Goal: Task Accomplishment & Management: Manage account settings

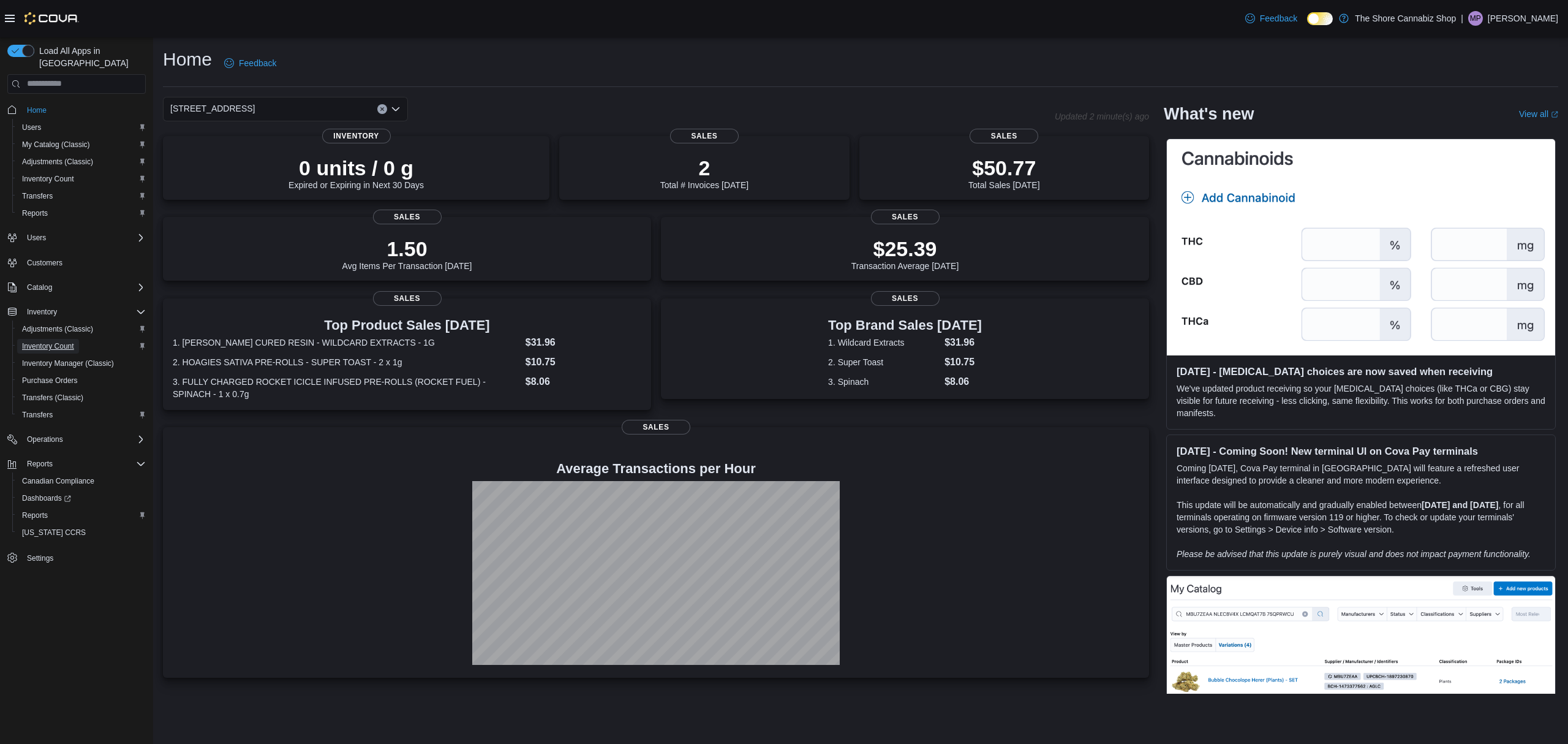
click at [55, 341] on span "Inventory Count" at bounding box center [47, 346] width 52 height 15
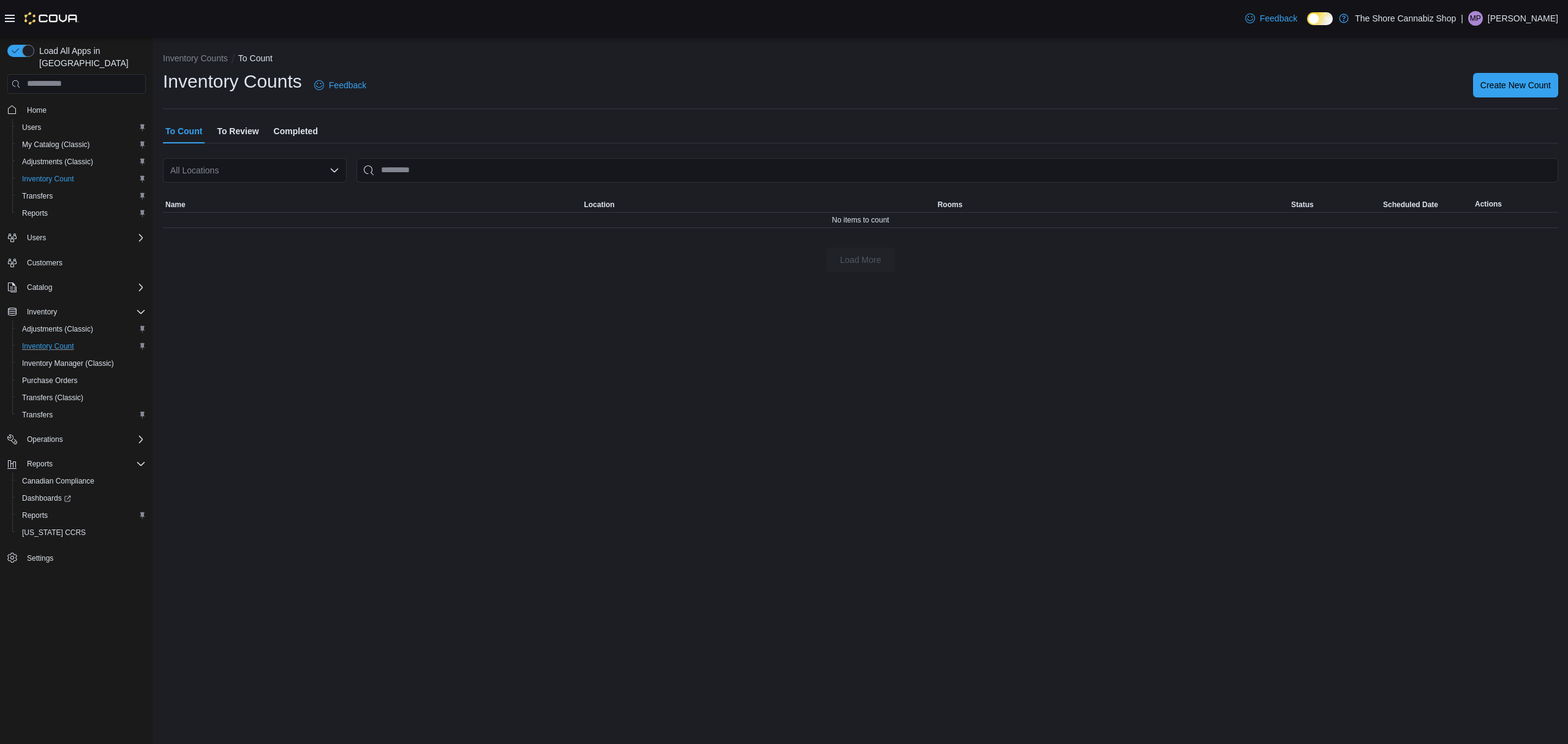
click at [282, 133] on span "Completed" at bounding box center [295, 132] width 44 height 25
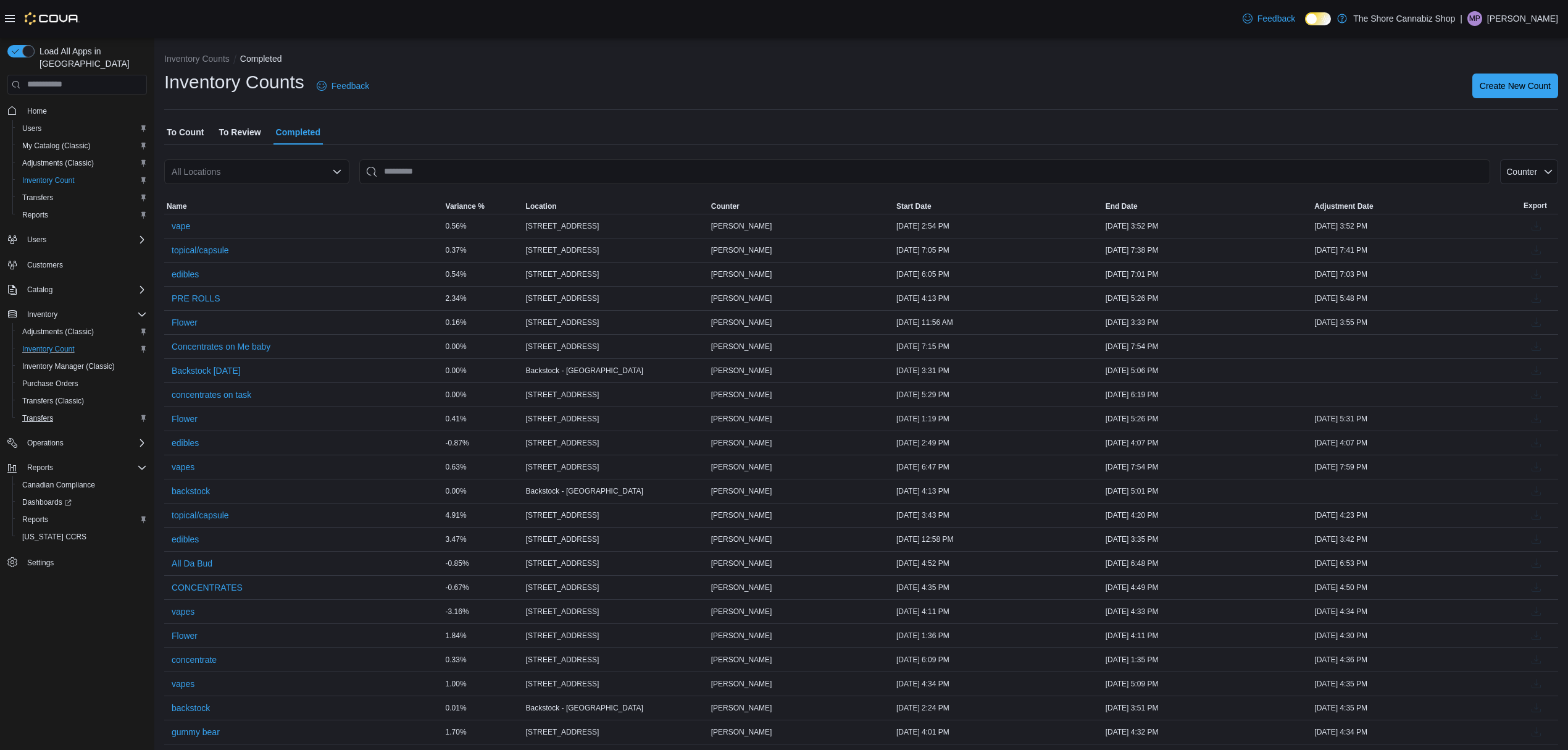
click at [36, 413] on button "Transfers" at bounding box center [82, 418] width 139 height 17
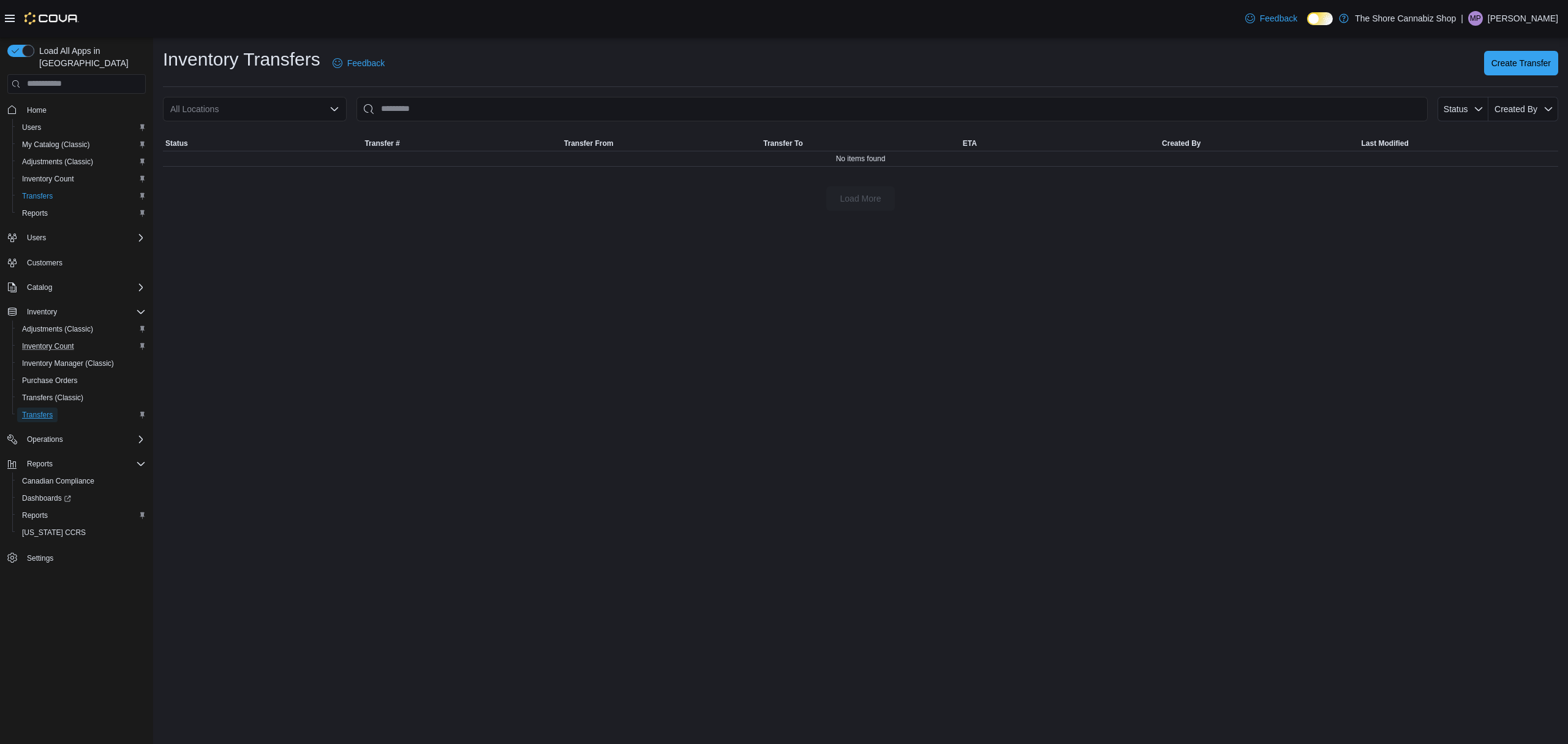
click at [45, 410] on span "Transfers" at bounding box center [37, 415] width 30 height 9
click at [1520, 55] on span "Create Transfer" at bounding box center [1521, 62] width 60 height 25
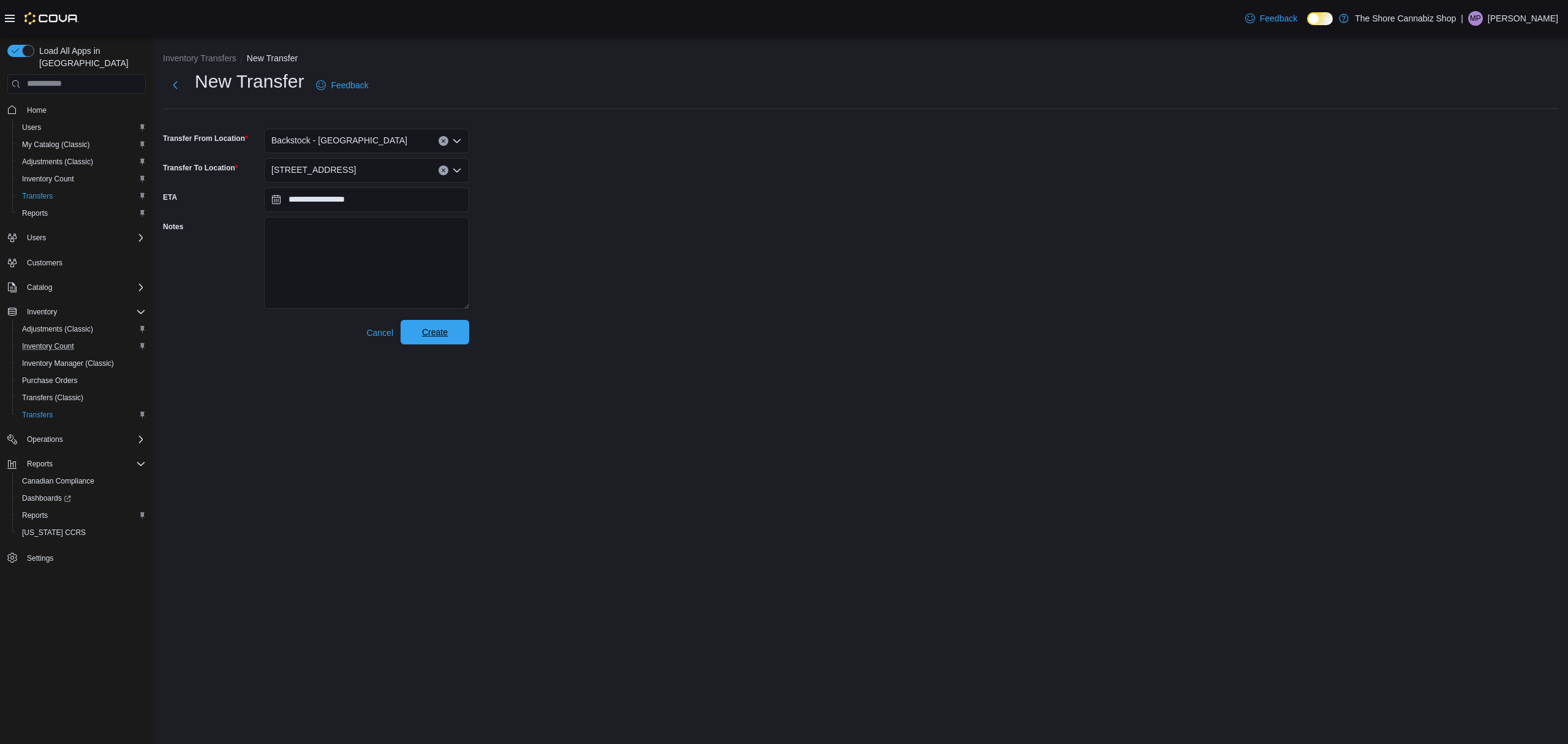
click at [432, 332] on span "Create" at bounding box center [434, 331] width 26 height 12
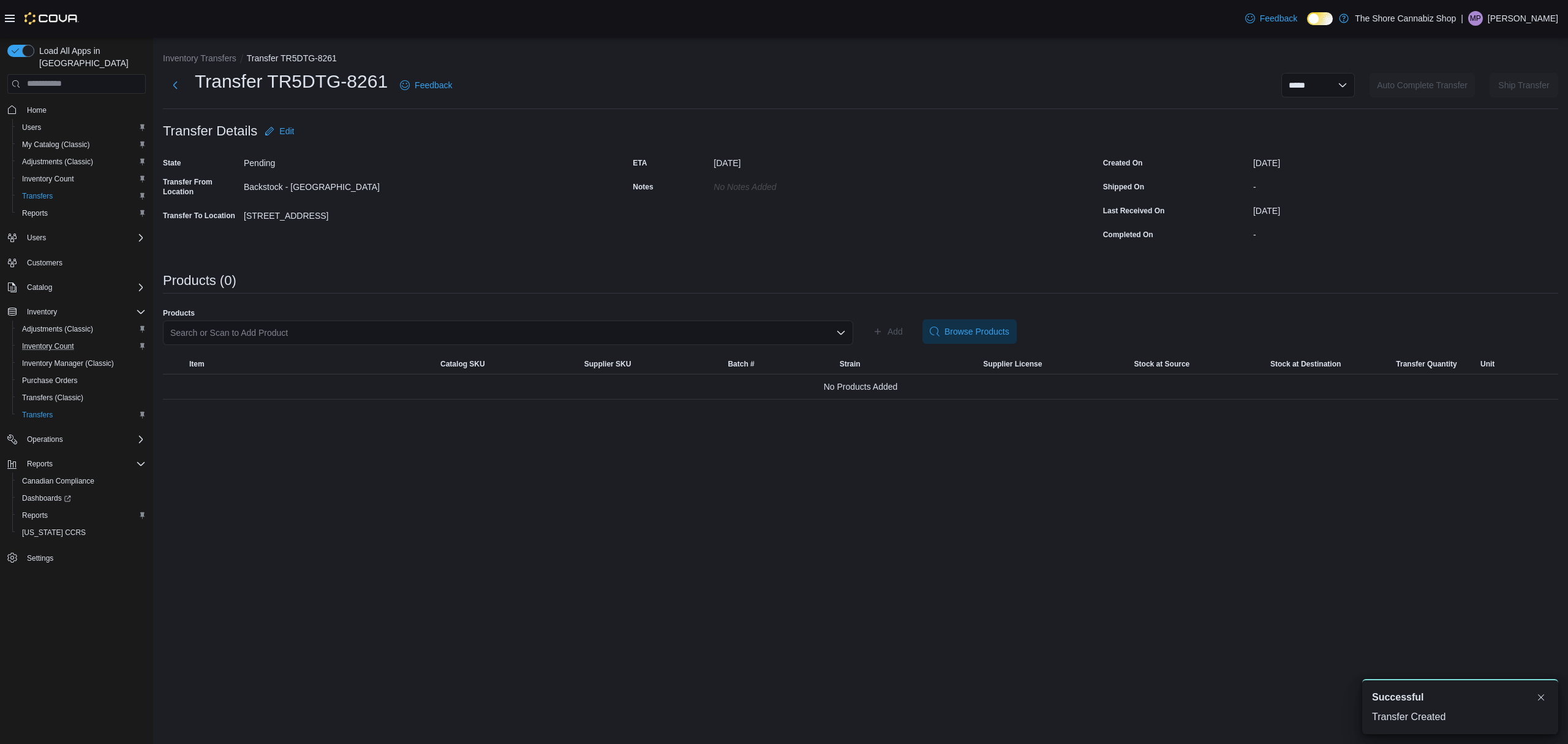
click at [841, 328] on icon "Open list of options" at bounding box center [840, 332] width 9 height 9
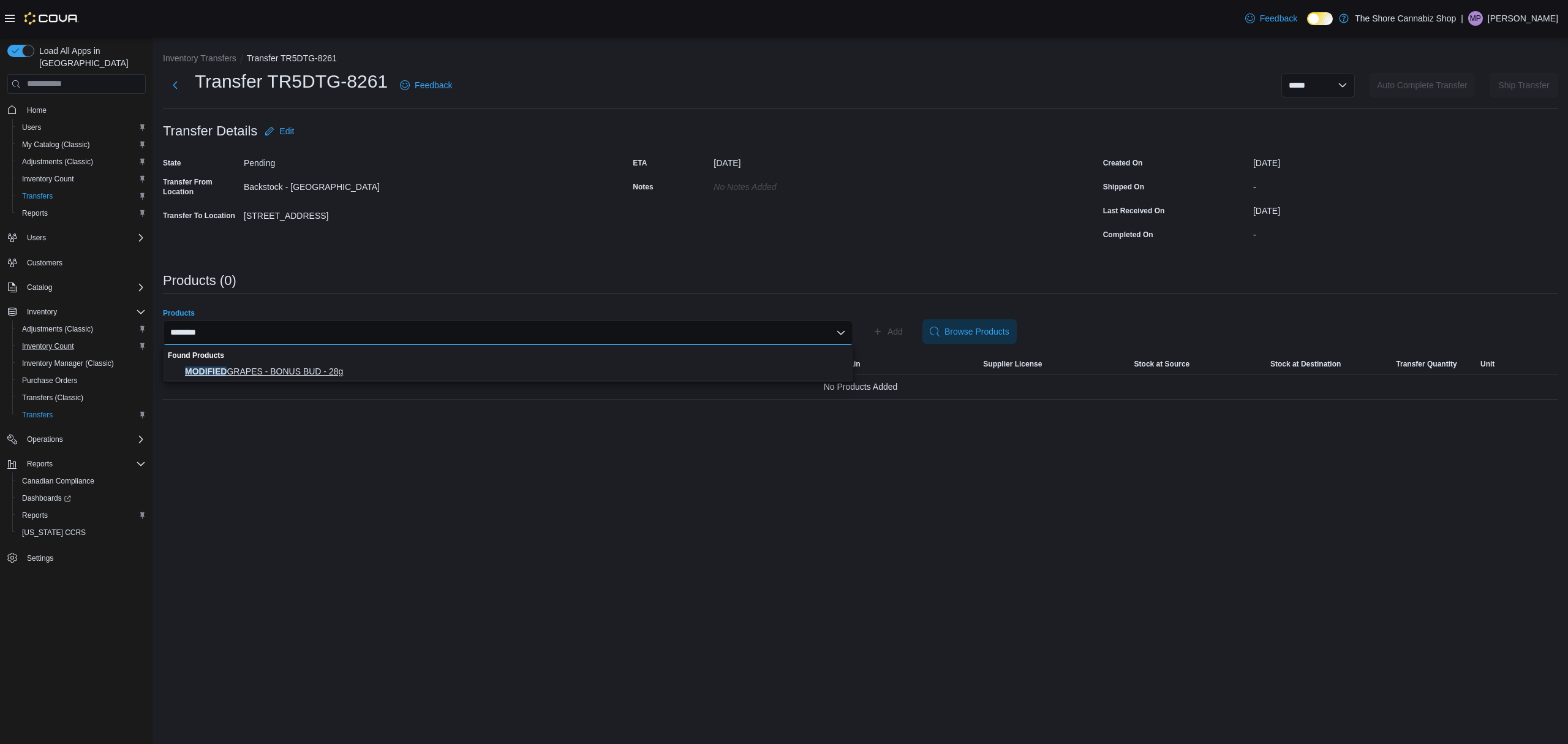
type input "********"
click at [350, 372] on span "MODIFIED GRAPES - BONUS BUD - 28g" at bounding box center [515, 371] width 661 height 12
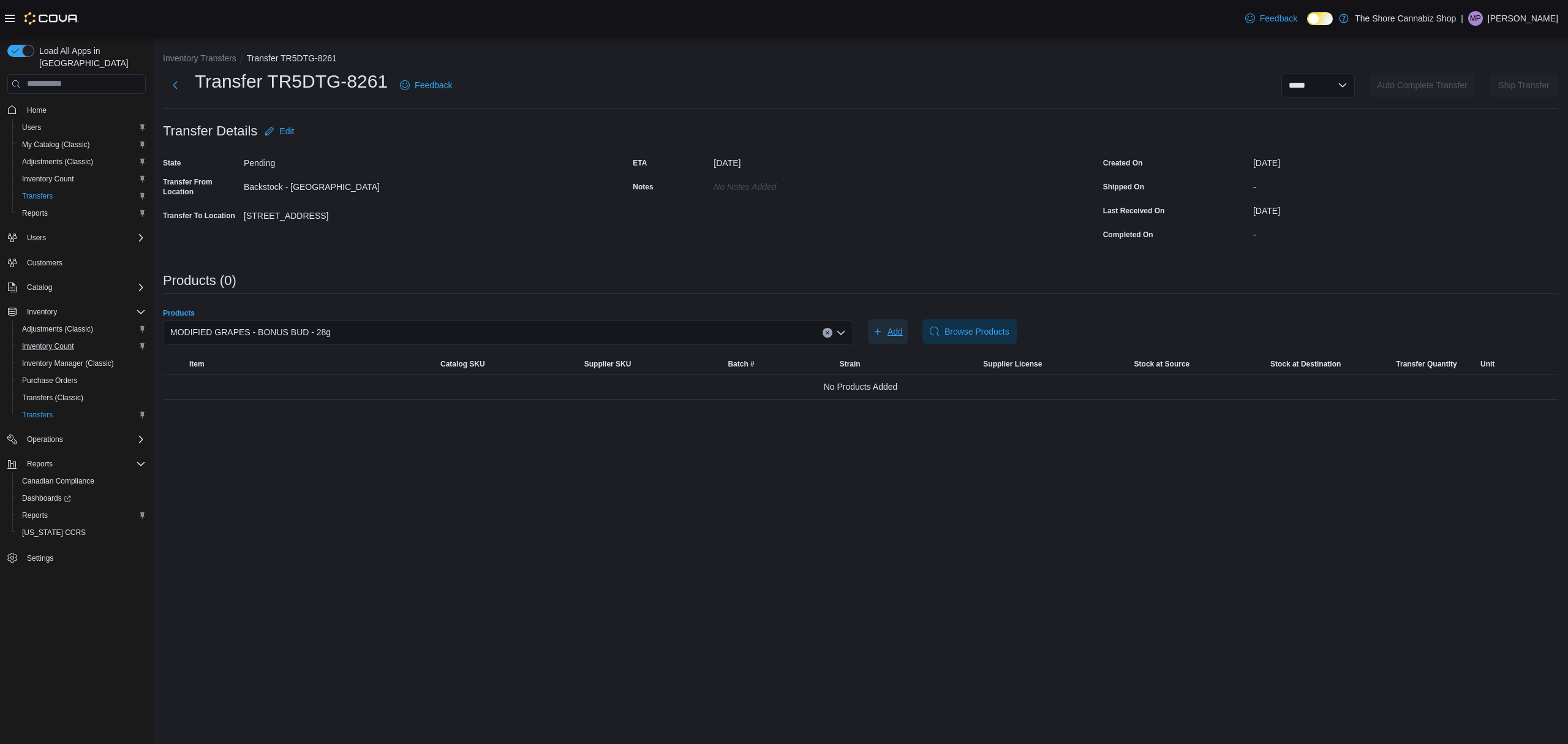
click at [878, 327] on icon "button" at bounding box center [877, 331] width 9 height 9
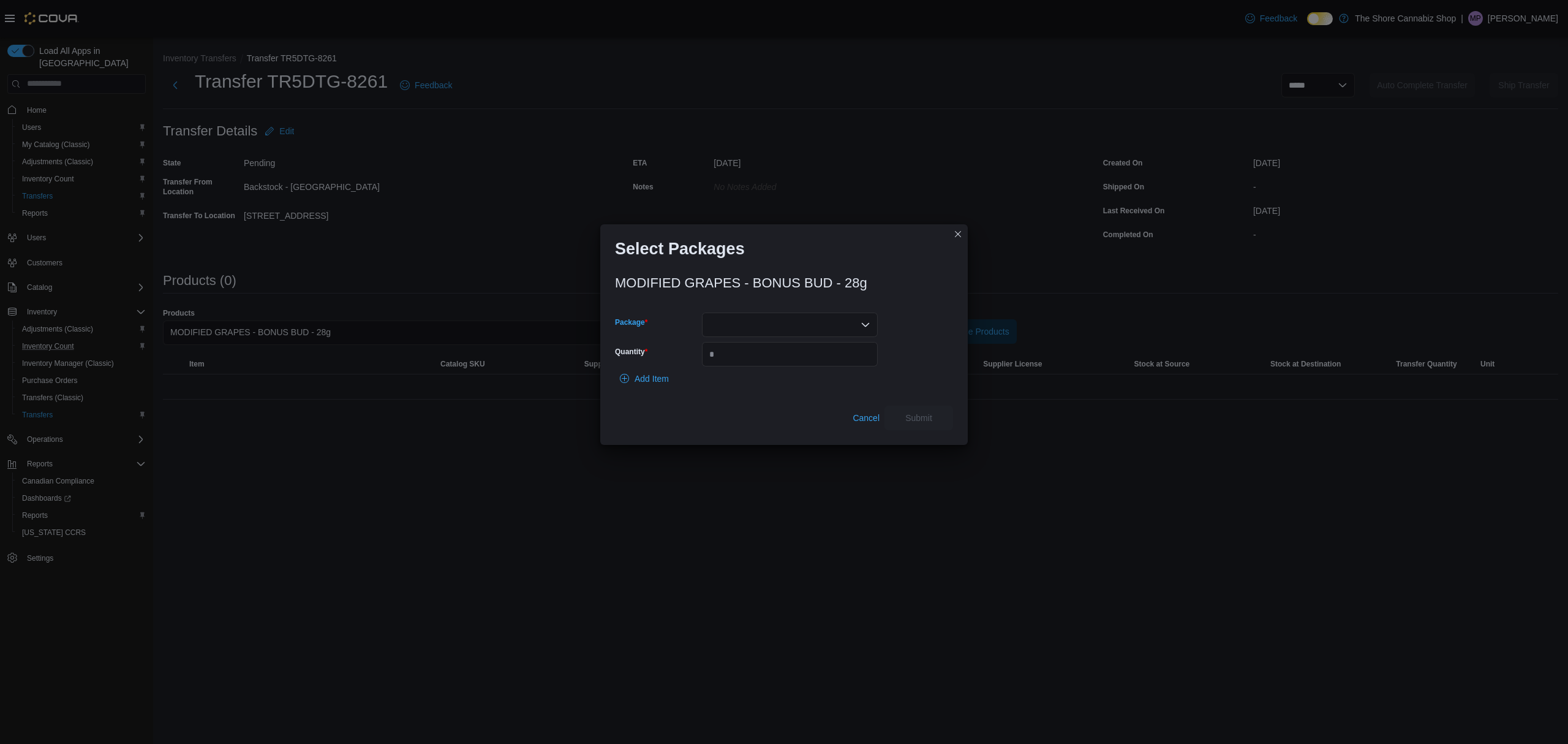
click at [870, 322] on div at bounding box center [790, 325] width 176 height 25
click at [862, 324] on icon "Open list of options" at bounding box center [866, 325] width 8 height 4
click at [802, 362] on span "CRF-FLW-334" at bounding box center [797, 363] width 147 height 12
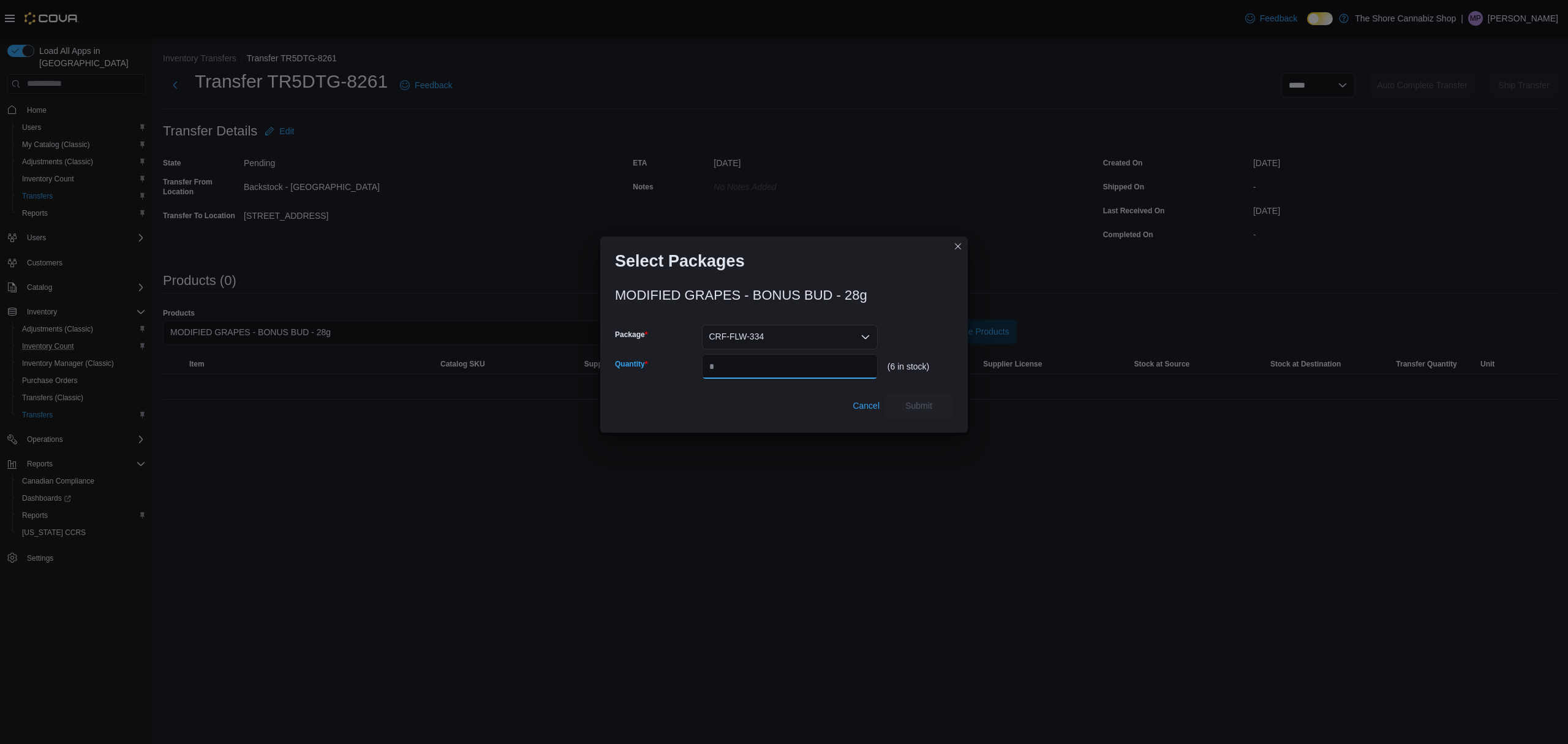
click at [802, 362] on input "Quantity" at bounding box center [790, 366] width 176 height 25
type input "*"
click at [892, 398] on span "Submit" at bounding box center [918, 405] width 54 height 25
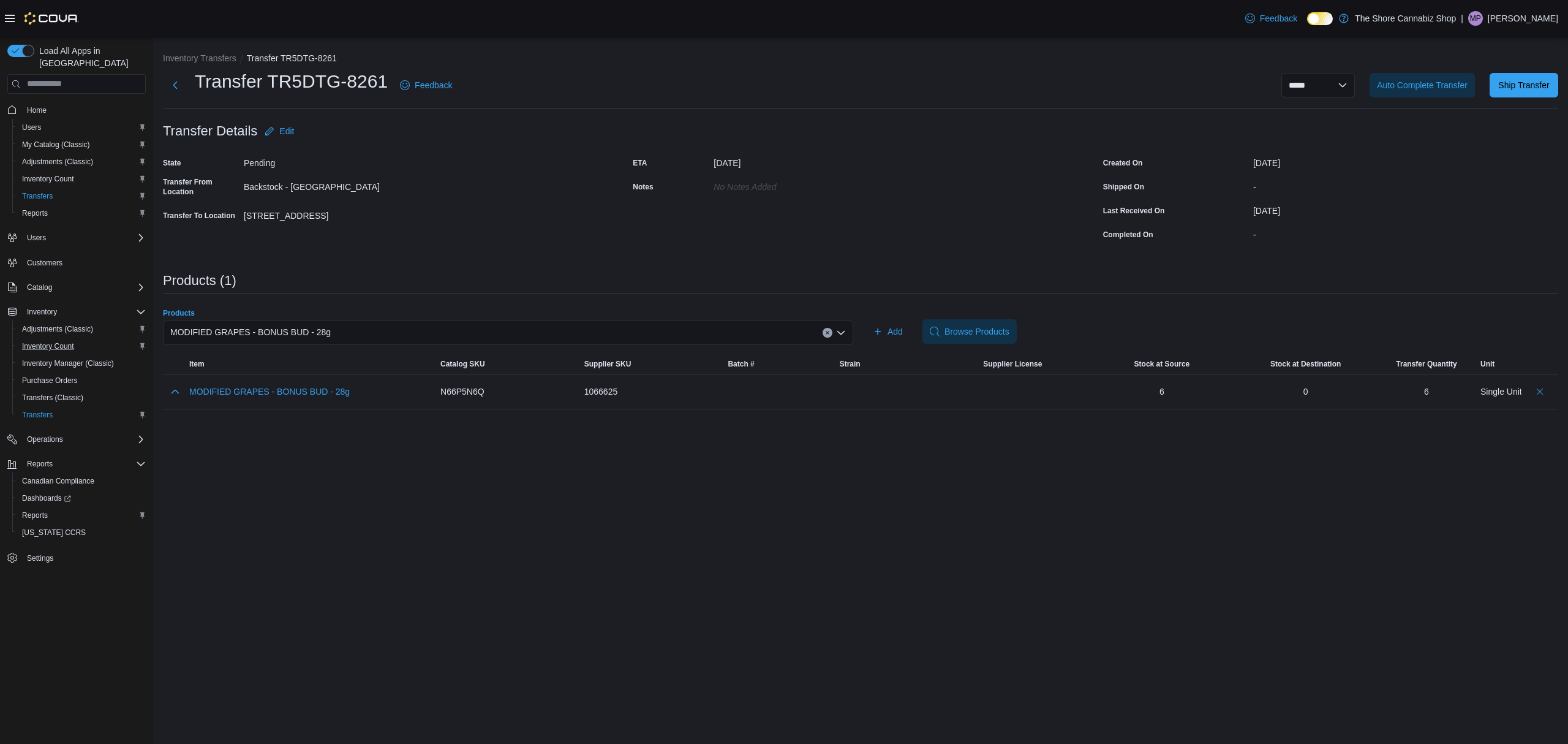
click at [828, 334] on icon "Clear input" at bounding box center [827, 332] width 5 height 5
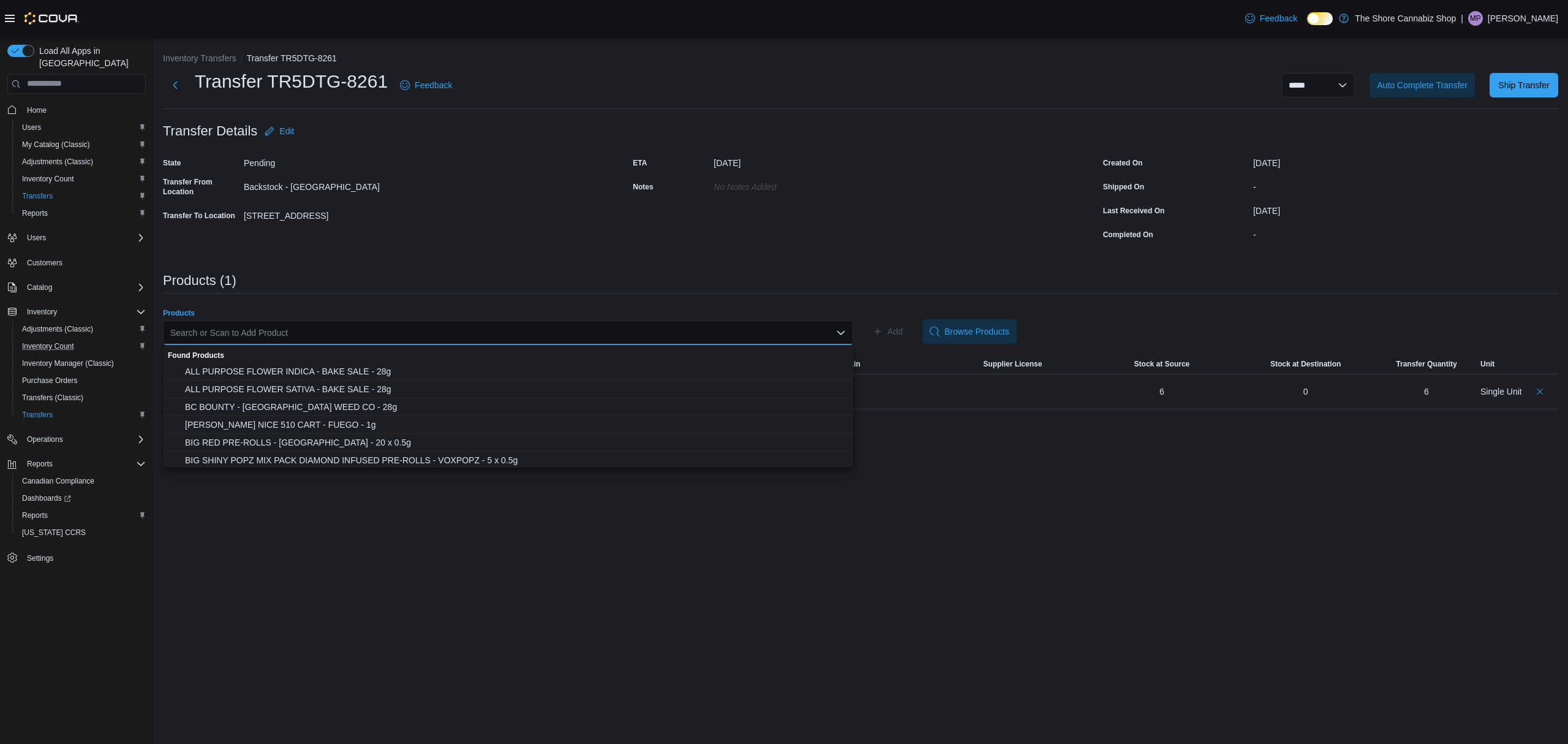
click at [799, 328] on div "Search or Scan to Add Product" at bounding box center [507, 332] width 690 height 25
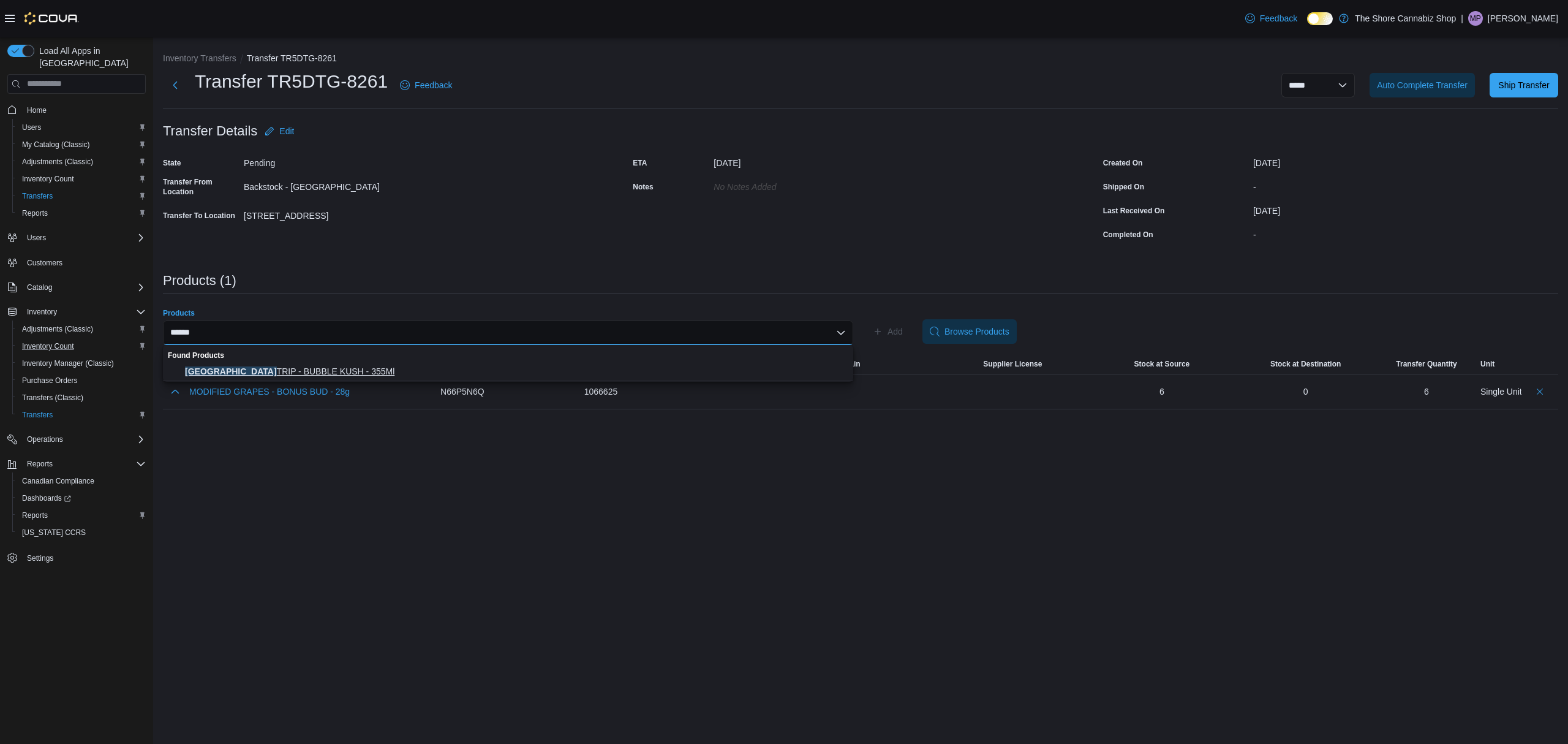
type input "******"
click at [353, 368] on span "TAHITI TRIP - BUBBLE KUSH - 355Ml" at bounding box center [515, 371] width 661 height 12
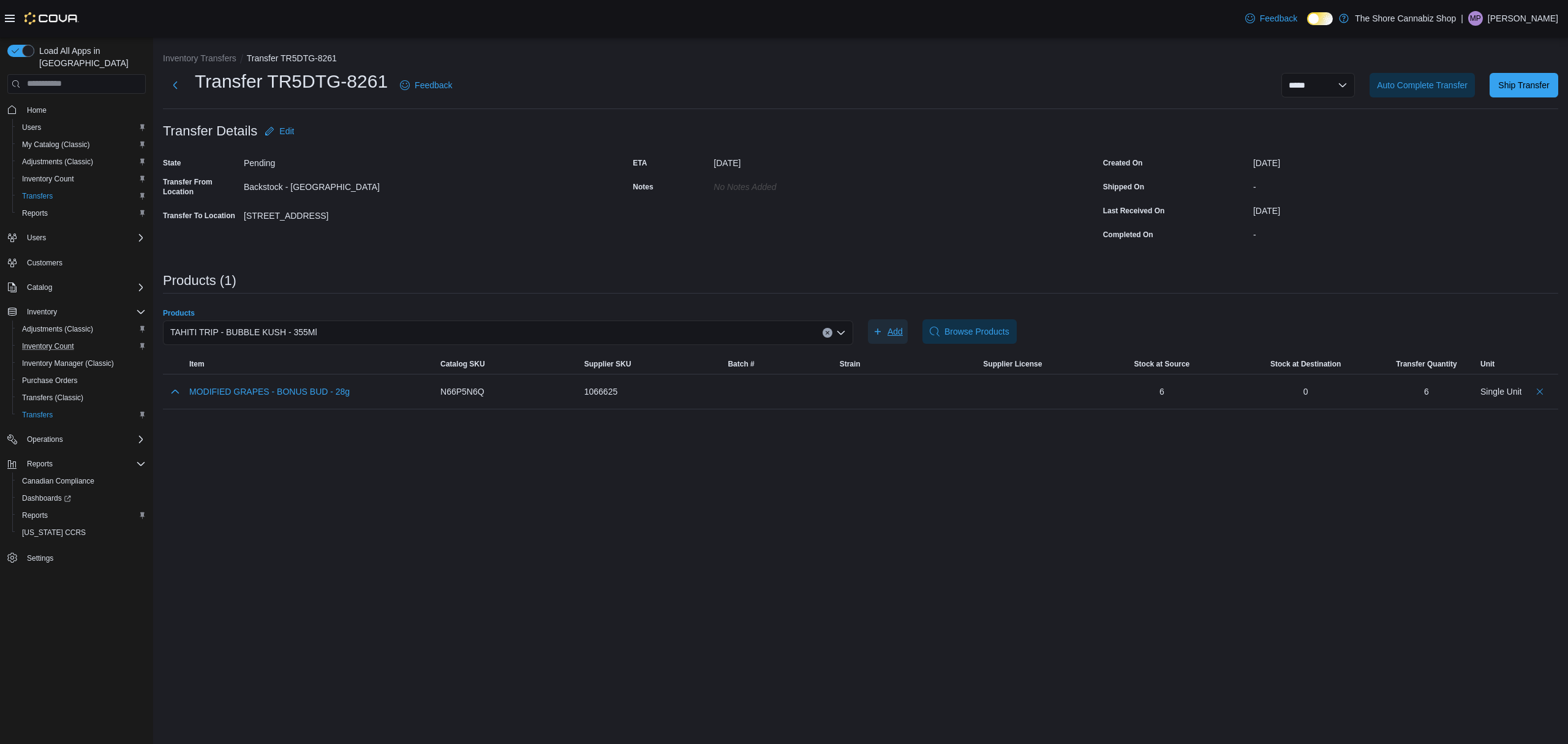
click at [882, 328] on icon "button" at bounding box center [877, 331] width 9 height 9
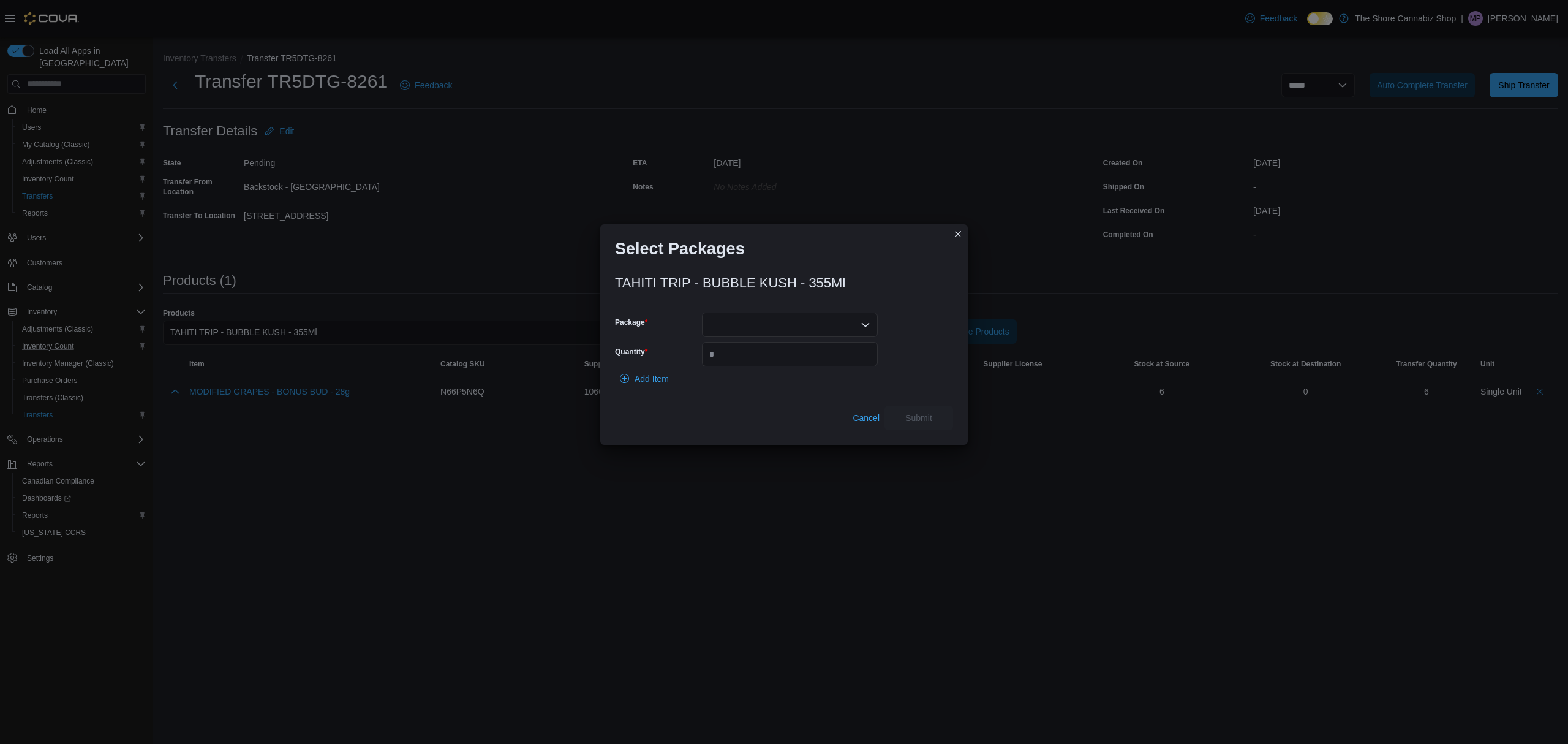
click at [865, 328] on icon "Open list of options" at bounding box center [865, 325] width 9 height 9
click at [791, 361] on span "SFG000468" at bounding box center [797, 363] width 147 height 12
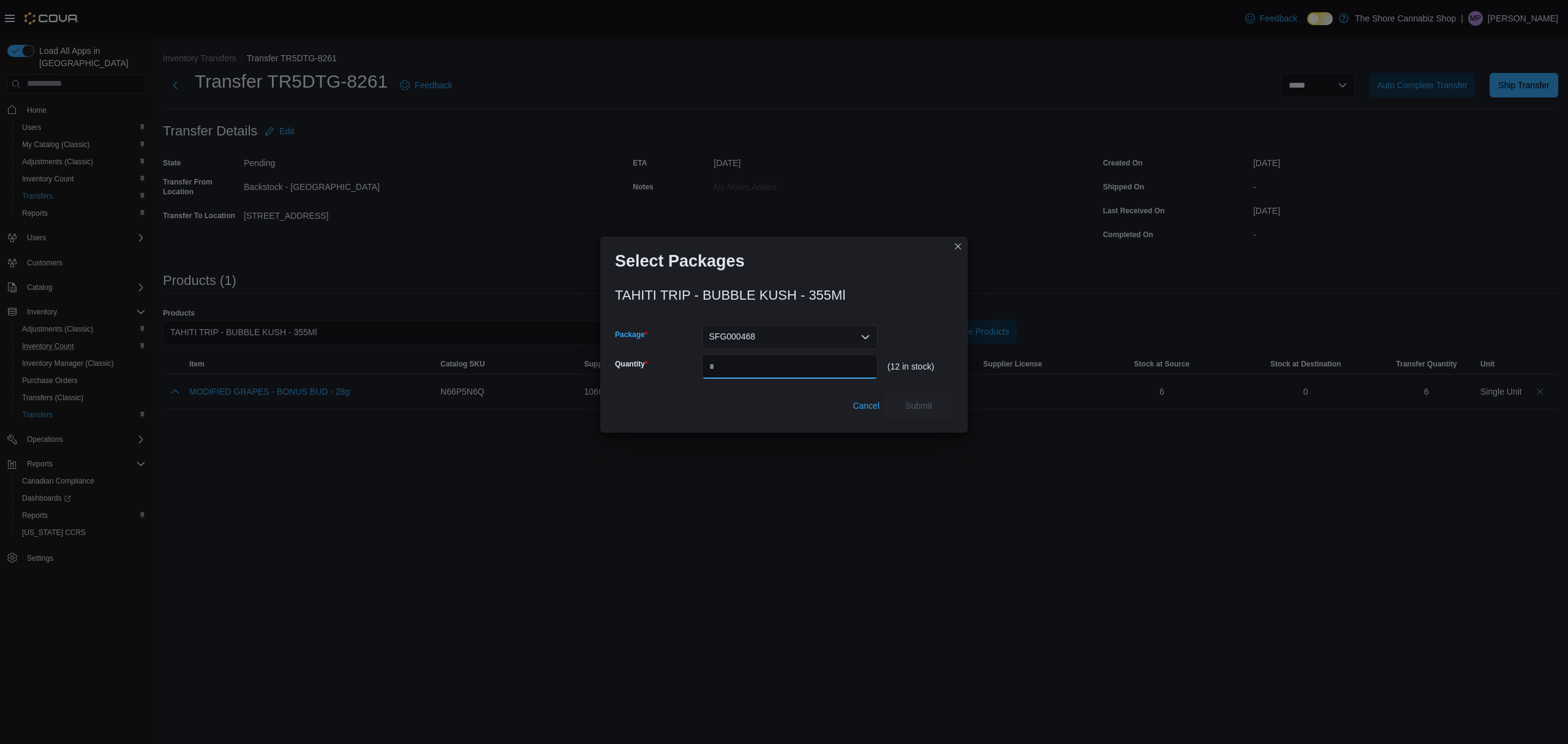
click at [796, 361] on input "Quantity" at bounding box center [790, 366] width 176 height 25
type input "**"
click at [931, 407] on span "Submit" at bounding box center [919, 404] width 26 height 12
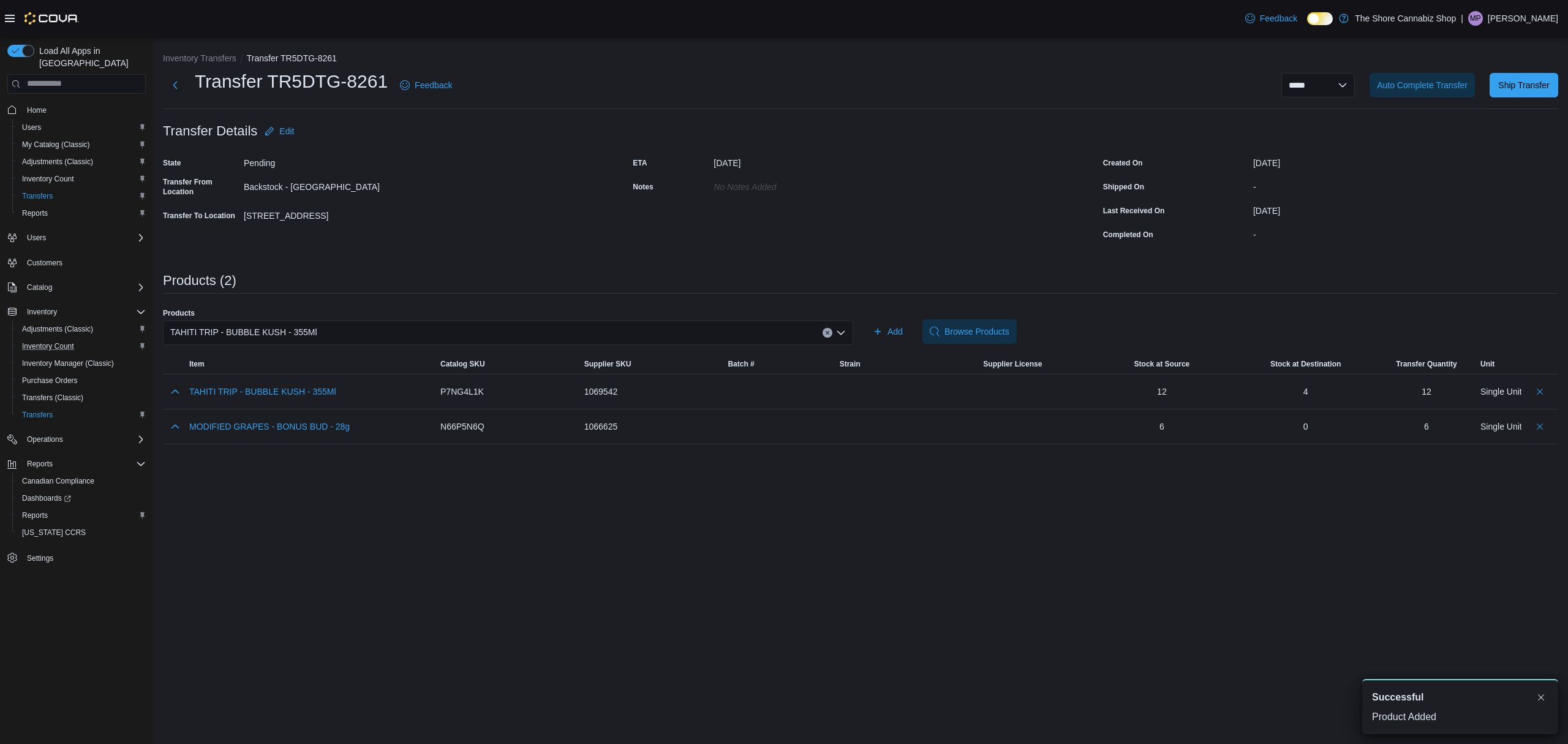
click at [825, 332] on icon "Clear input" at bounding box center [827, 332] width 5 height 5
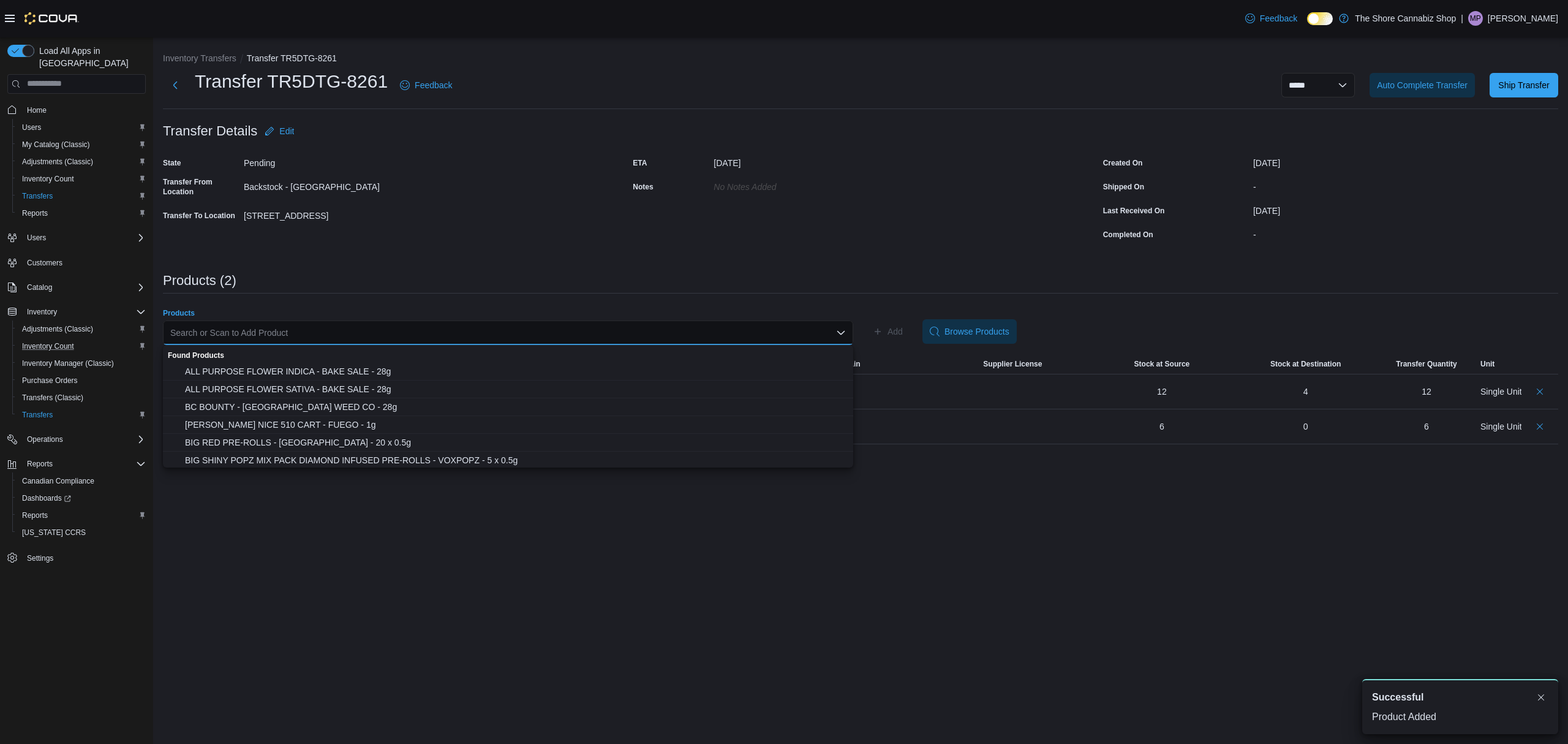
click at [795, 329] on div "Search or Scan to Add Product Combo box. Selected. Combo box input. Search or S…" at bounding box center [507, 332] width 690 height 25
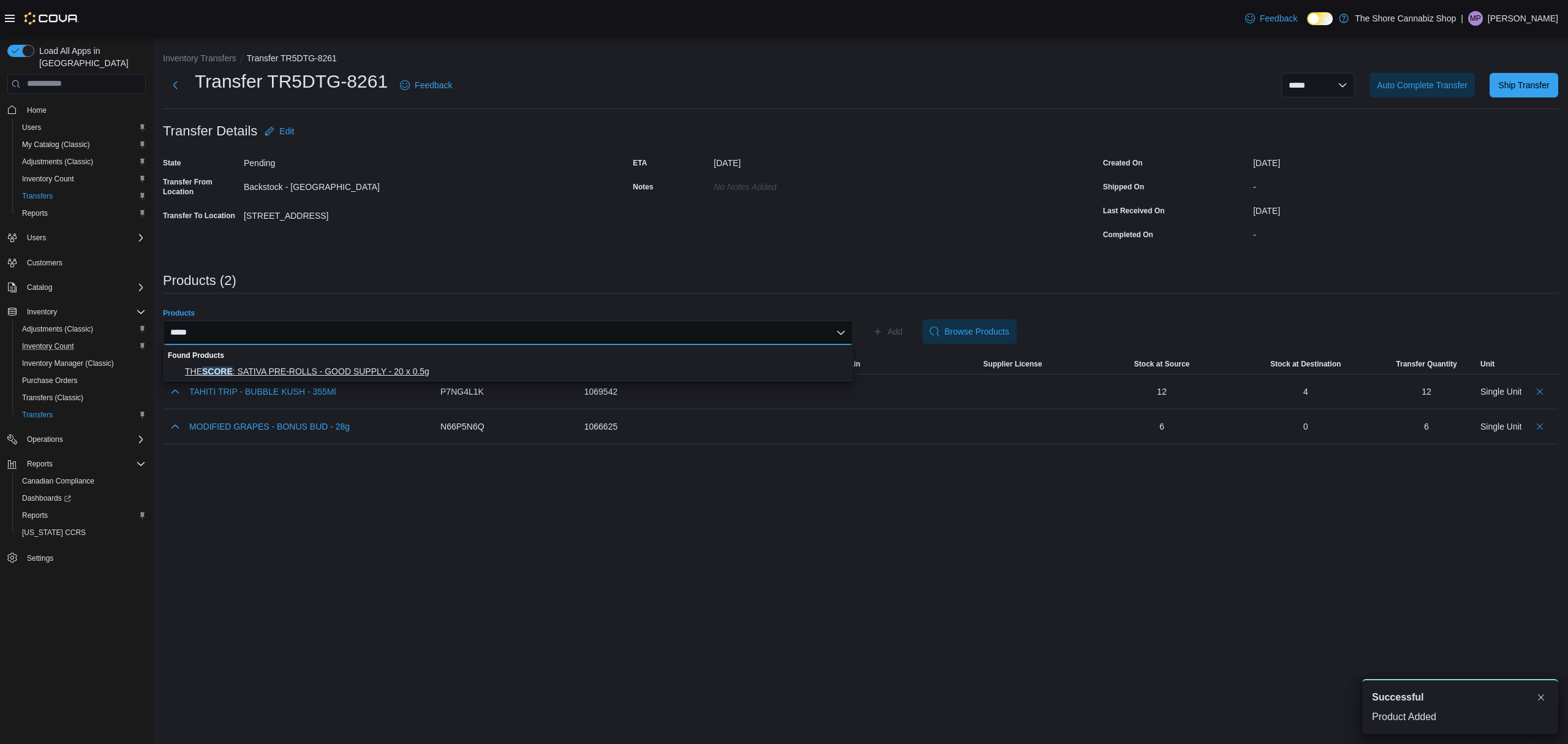
type input "*****"
click at [344, 365] on button "THE SCORE : SATIVA PRE-ROLLS - GOOD SUPPLY - 20 x 0.5g" at bounding box center [507, 371] width 690 height 18
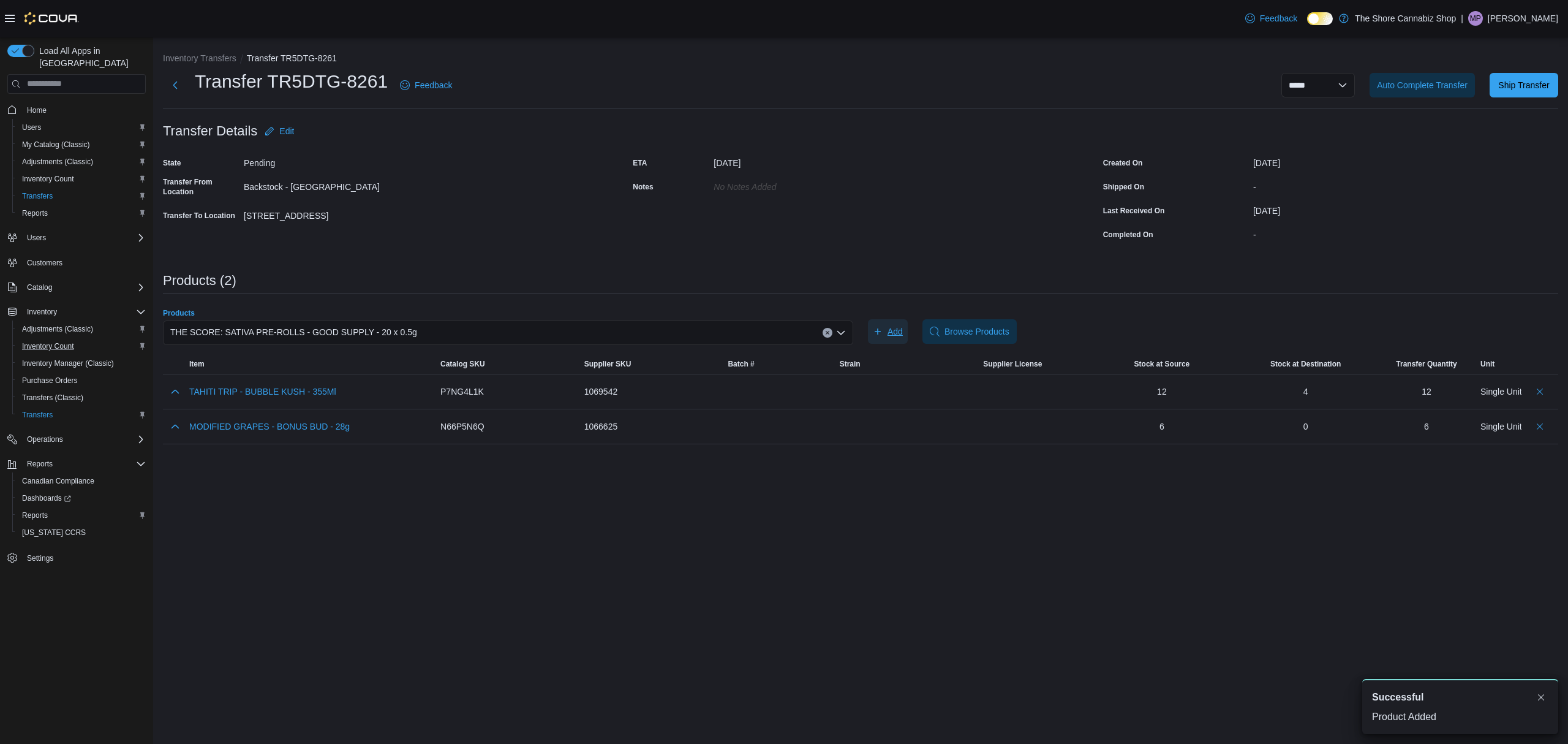
click at [885, 327] on span "Add" at bounding box center [888, 331] width 30 height 25
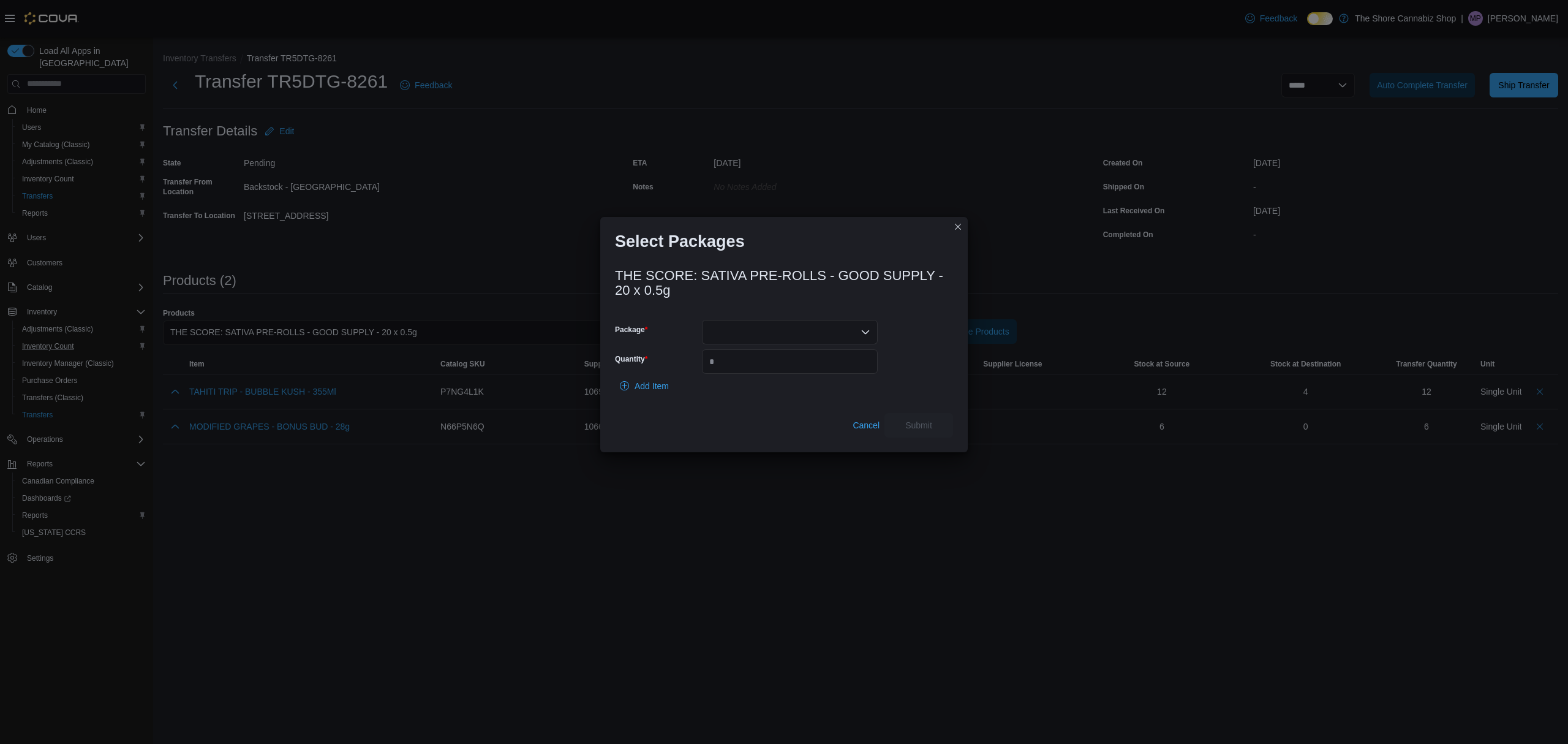
click at [863, 334] on icon "Open list of options" at bounding box center [865, 332] width 9 height 9
click at [769, 366] on span "3101735898" at bounding box center [797, 371] width 147 height 12
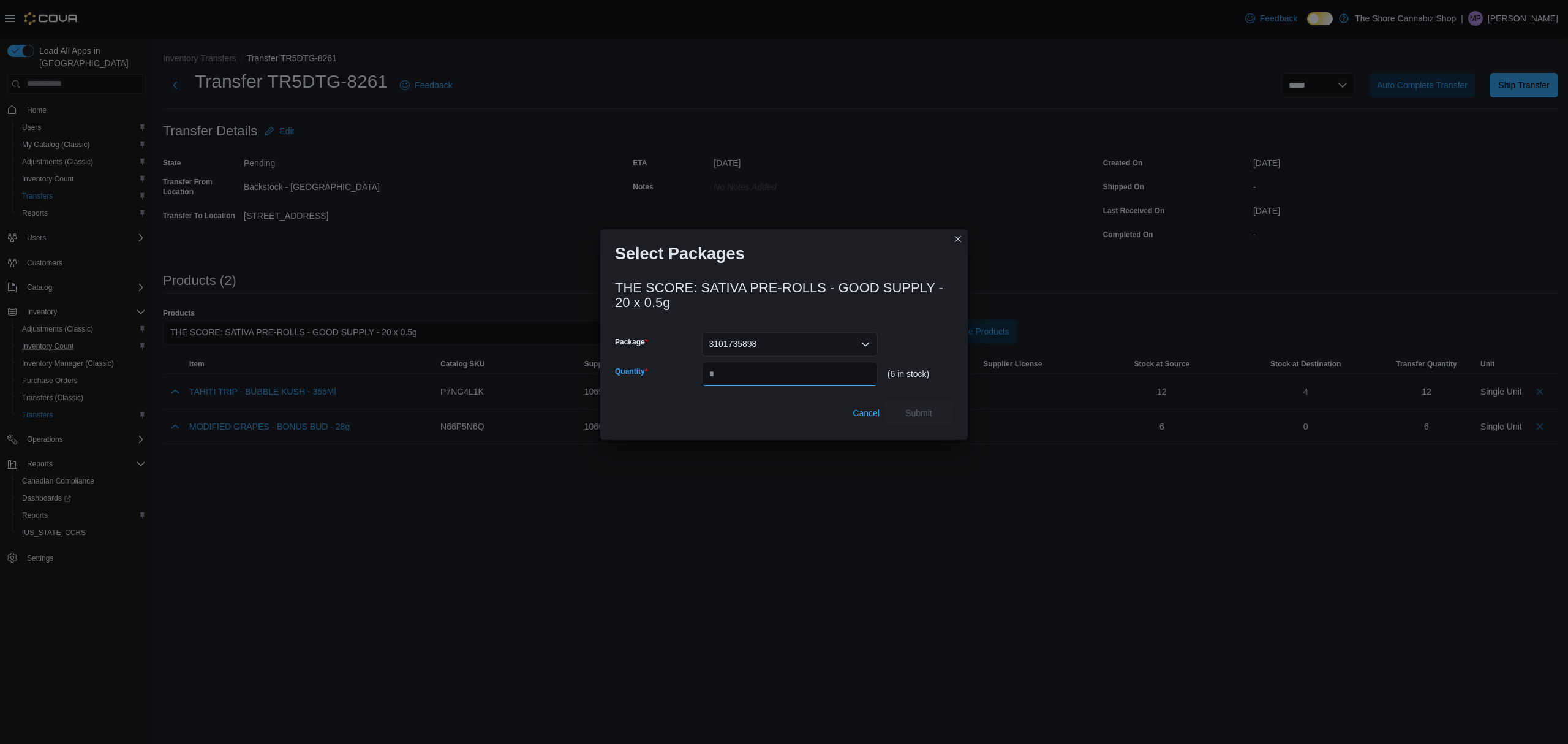
click at [766, 376] on input "Quantity" at bounding box center [790, 374] width 176 height 25
type input "*"
click at [942, 410] on span "Submit" at bounding box center [918, 413] width 54 height 25
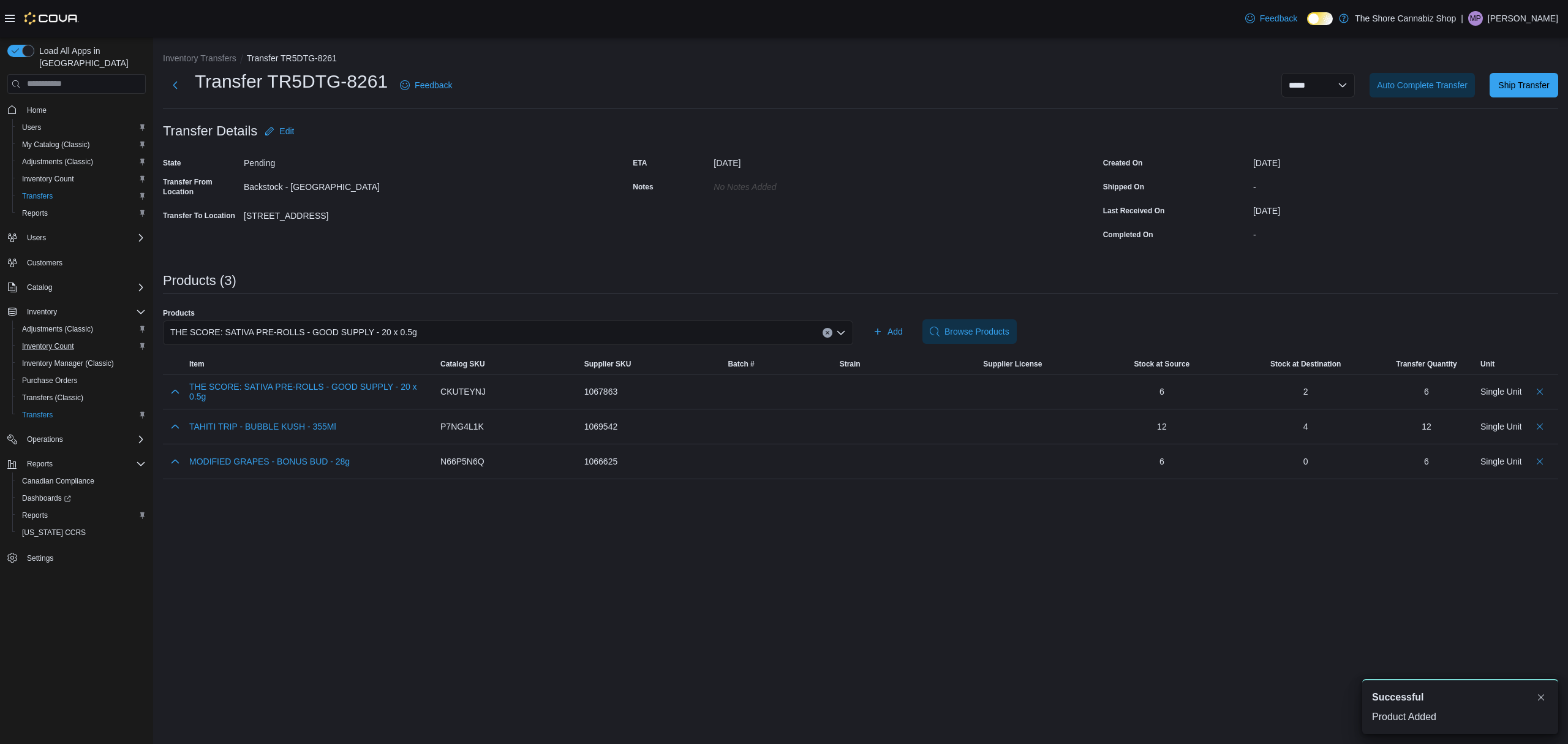
click at [808, 334] on div "THE SCORE: SATIVA PRE-ROLLS - GOOD SUPPLY - 20 x 0.5g" at bounding box center [507, 332] width 690 height 25
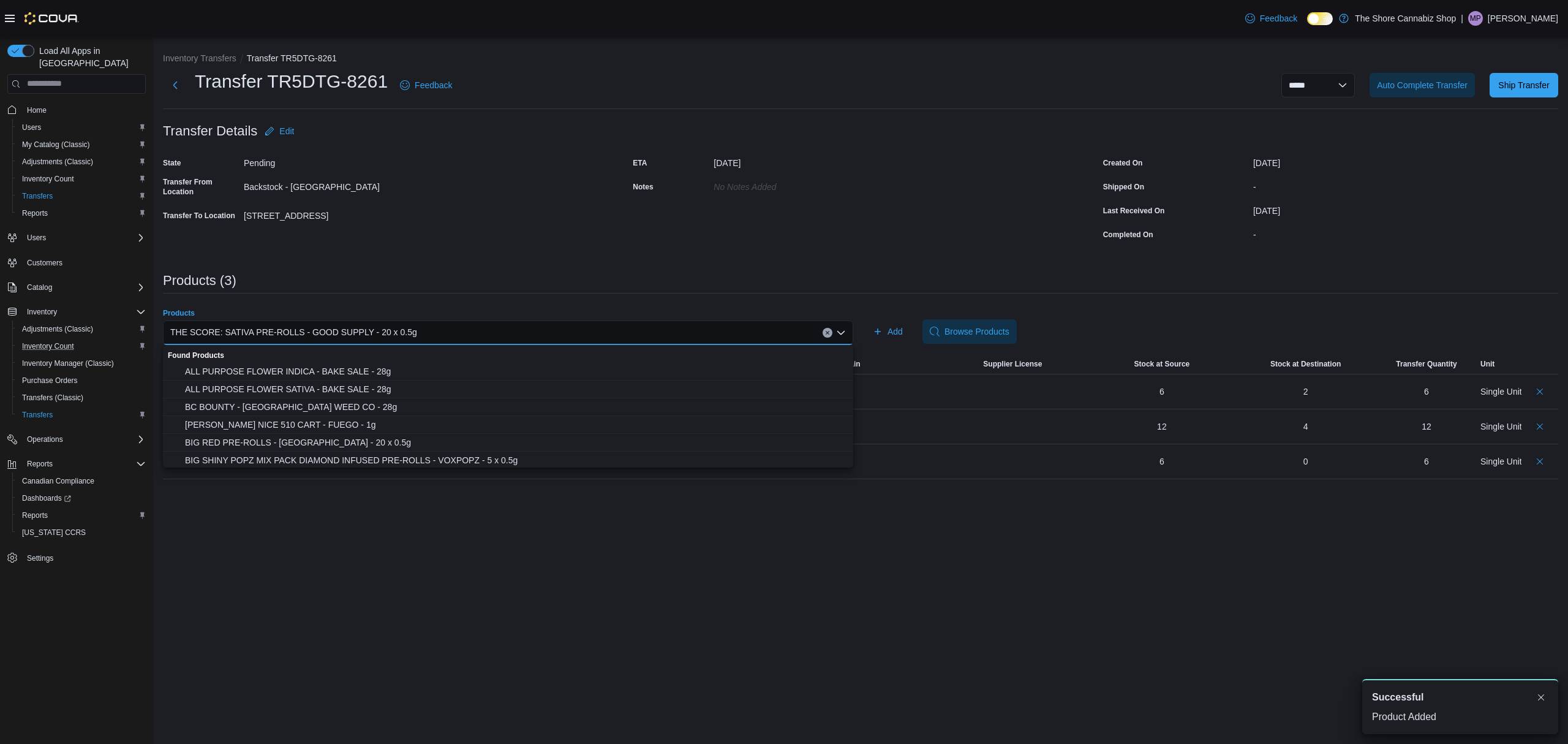
click at [825, 336] on button "Clear input" at bounding box center [827, 332] width 9 height 9
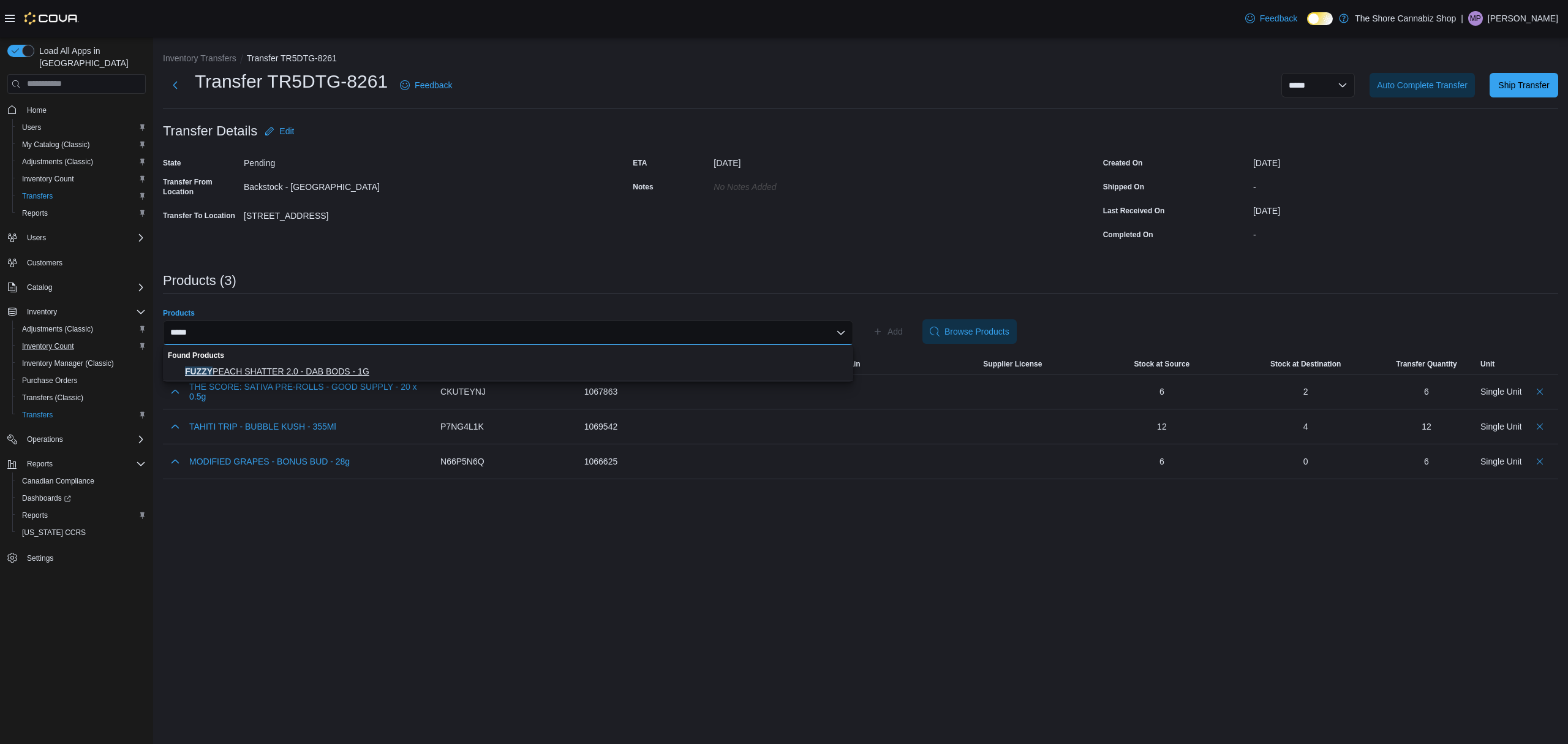
type input "*****"
click at [353, 371] on span "FUZZY PEACH SHATTER 2.0 - DAB BODS - 1G" at bounding box center [515, 371] width 661 height 12
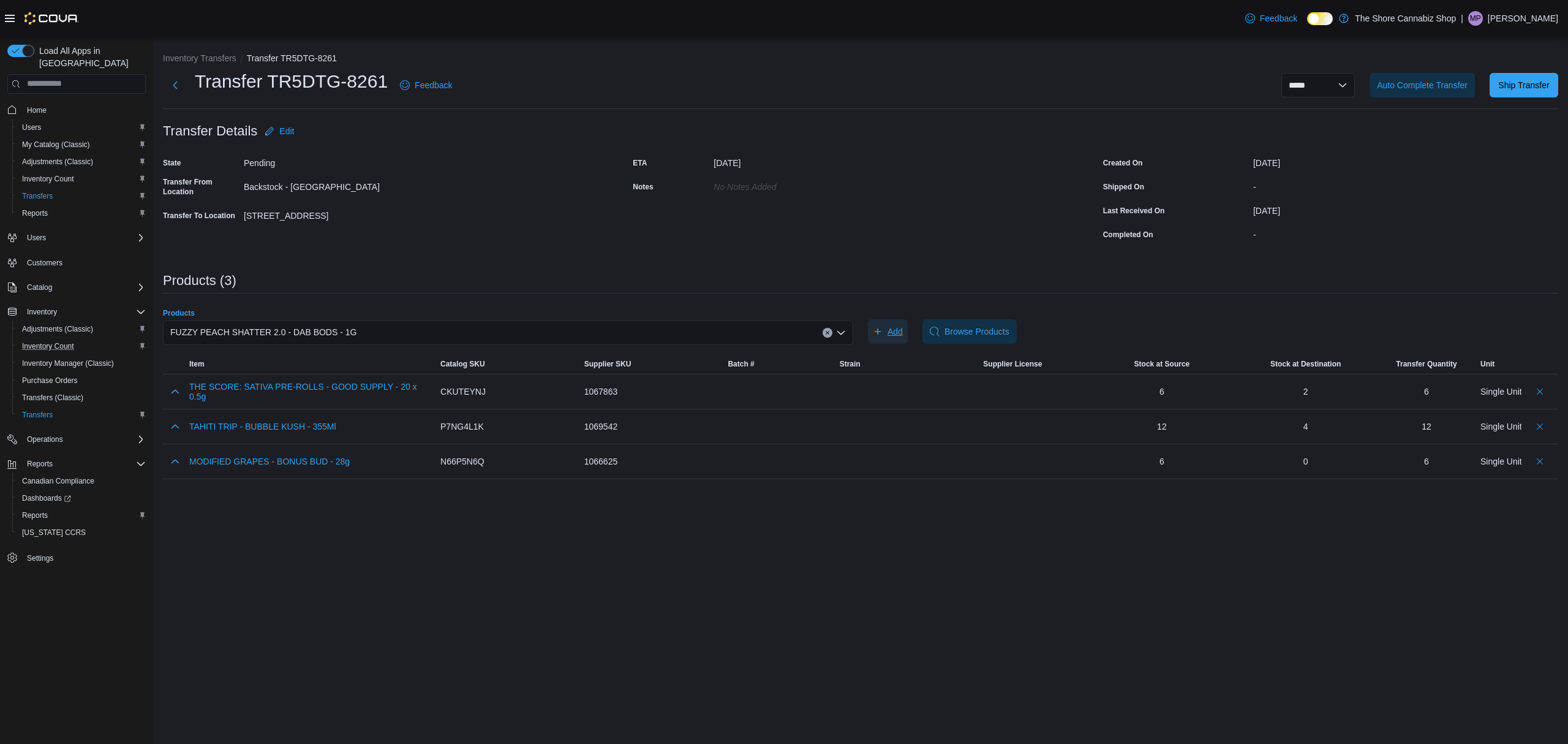
click at [895, 322] on span "Add" at bounding box center [888, 331] width 30 height 25
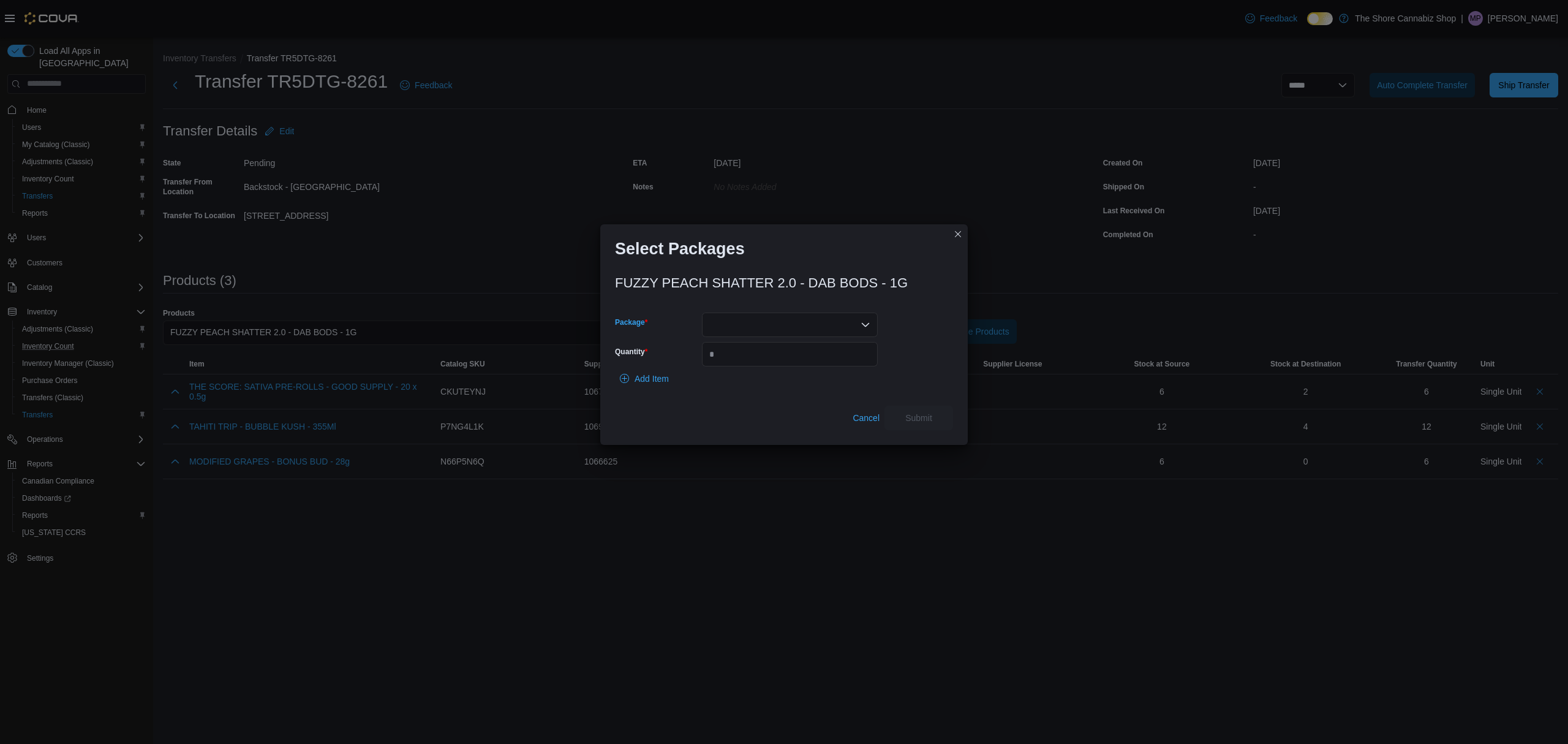
drag, startPoint x: 870, startPoint y: 319, endPoint x: 852, endPoint y: 322, distance: 18.2
click at [852, 322] on div at bounding box center [790, 325] width 176 height 25
click at [792, 359] on span "25TSH3164" at bounding box center [797, 363] width 147 height 12
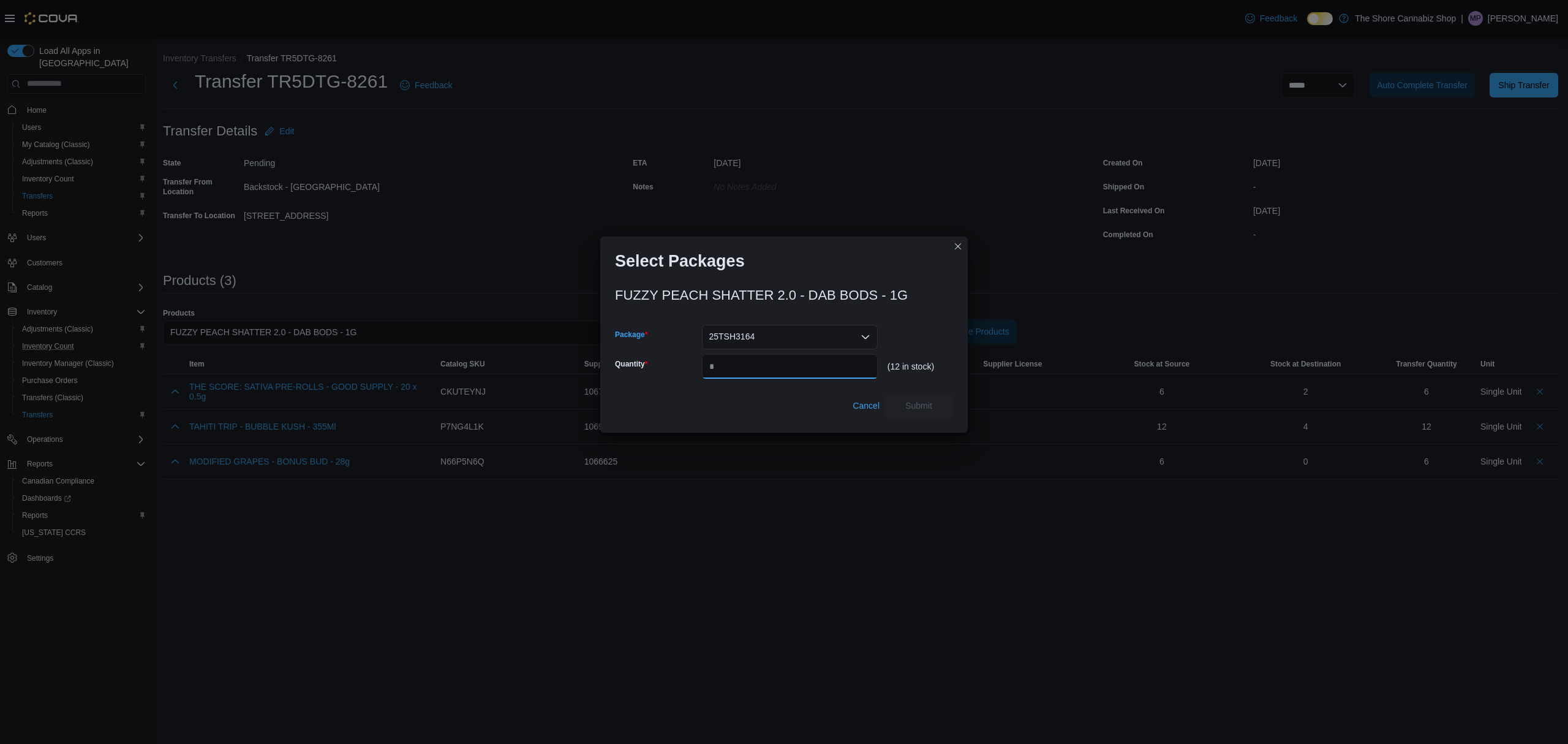
click at [792, 359] on input "Quantity" at bounding box center [790, 366] width 176 height 25
type input "**"
click at [935, 407] on span "Submit" at bounding box center [918, 405] width 54 height 25
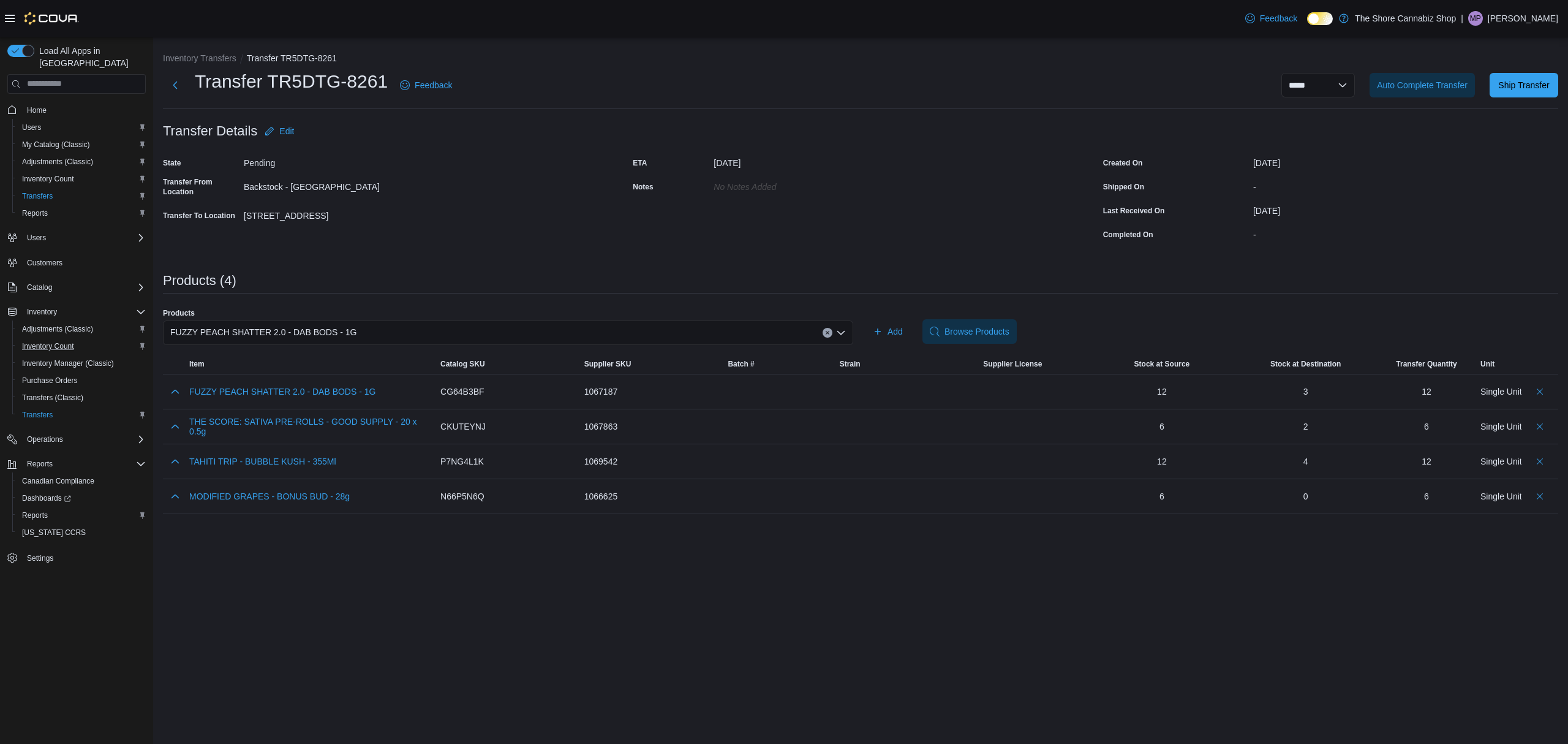
click at [434, 158] on div "State Pending Transfer From Location Backstock - [GEOGRAPHIC_DATA] Transfer To …" at bounding box center [390, 199] width 455 height 91
click at [825, 332] on icon "Clear input" at bounding box center [827, 332] width 5 height 5
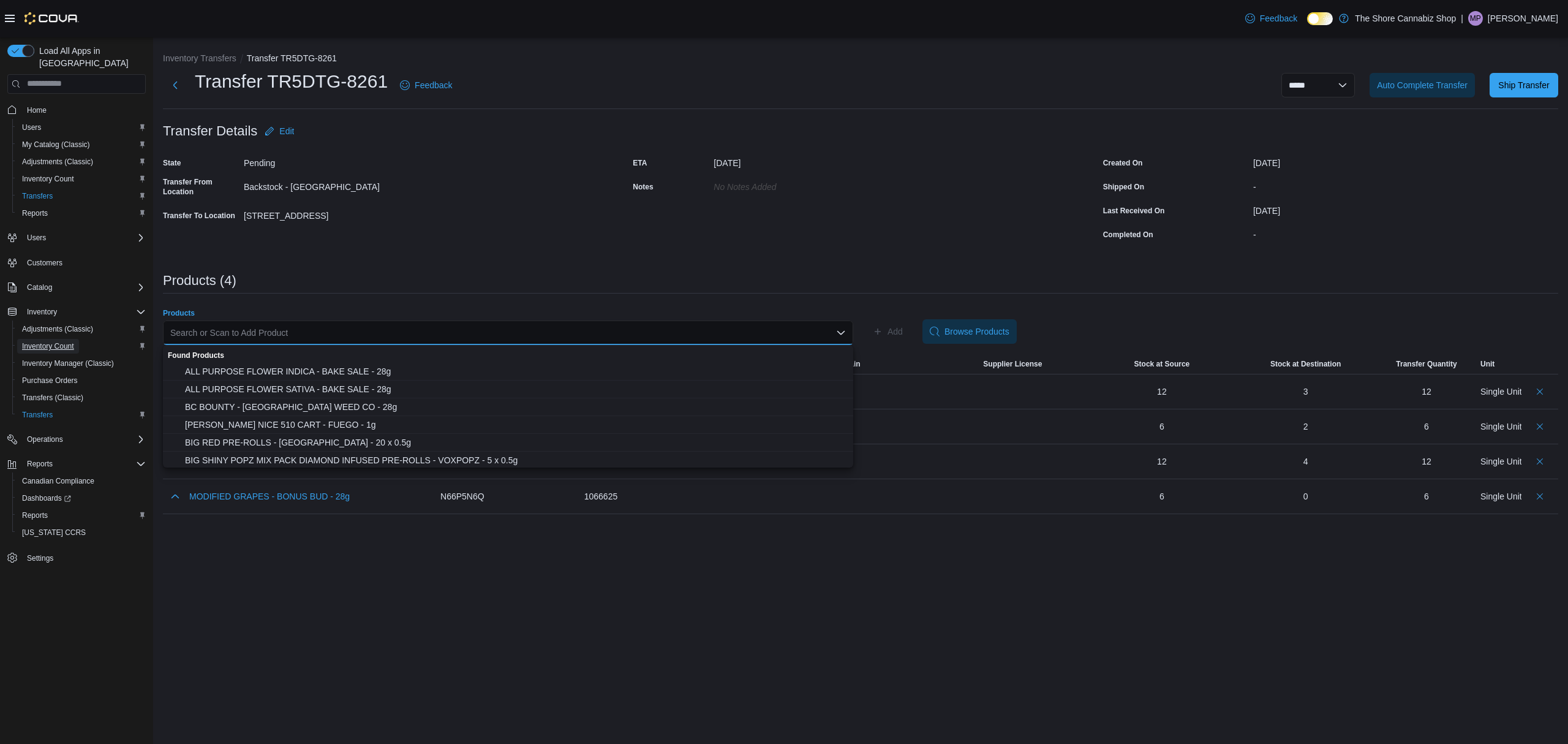
click at [51, 341] on span "Inventory Count" at bounding box center [47, 345] width 52 height 9
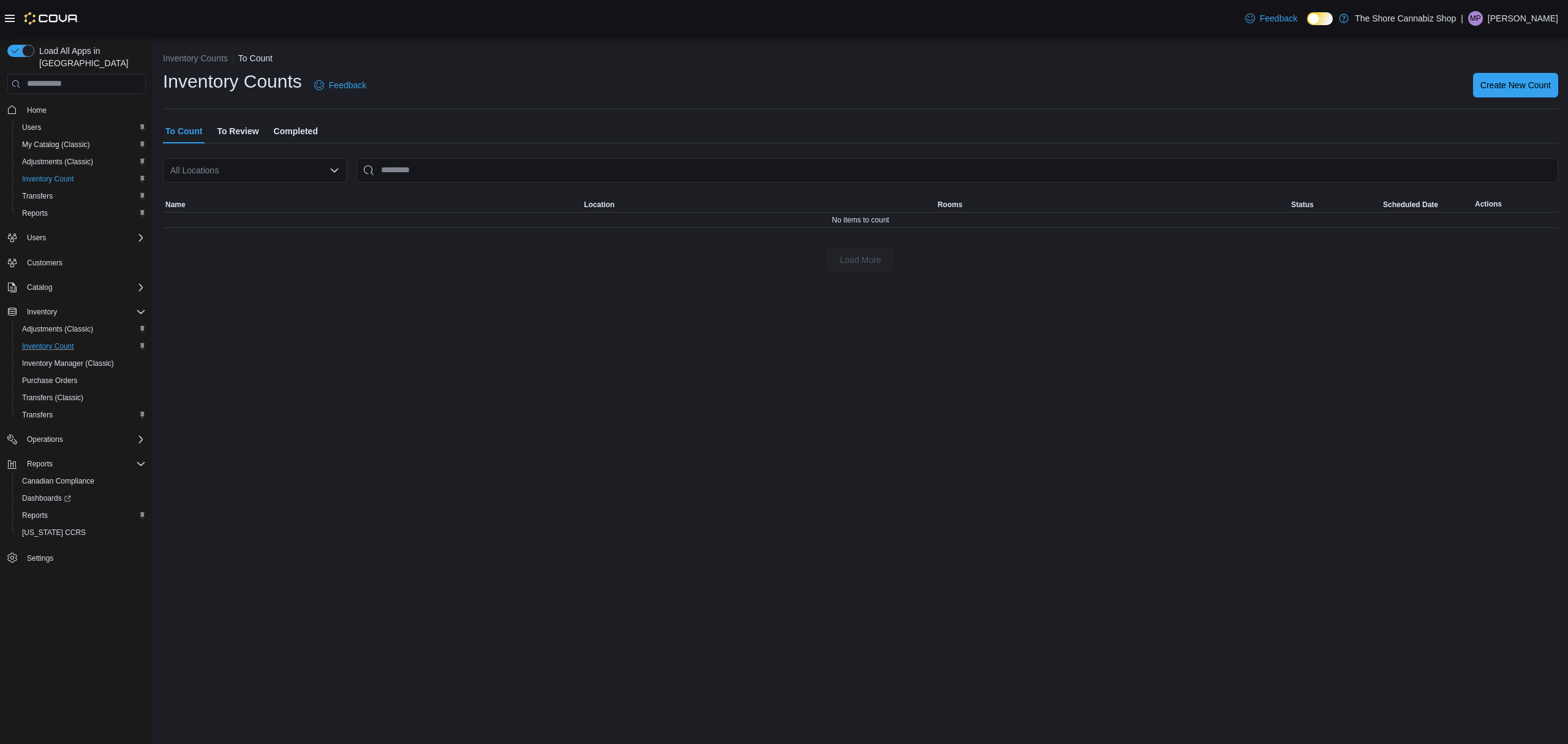
click at [305, 129] on span "Completed" at bounding box center [295, 132] width 44 height 25
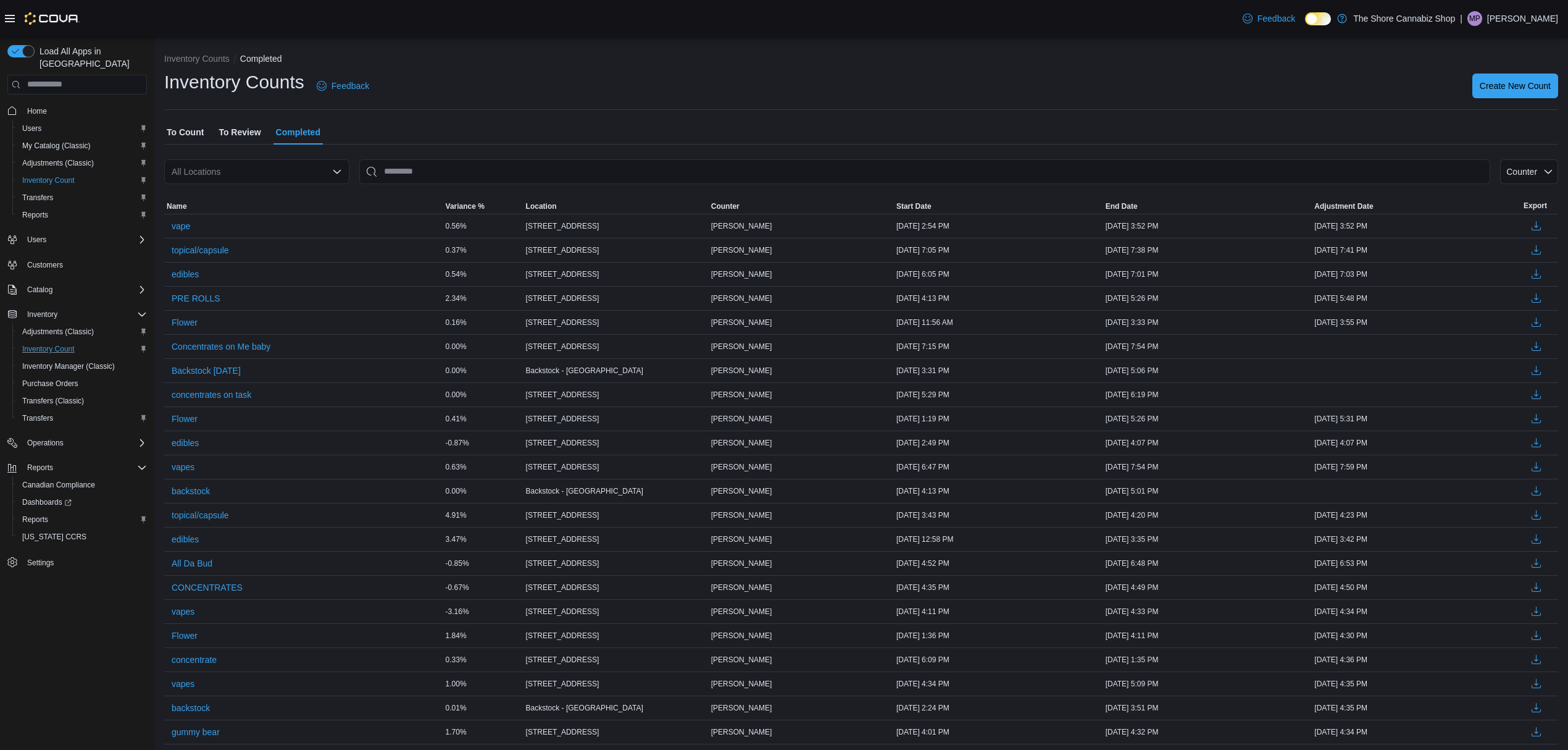
click at [196, 132] on span "To Count" at bounding box center [185, 133] width 37 height 25
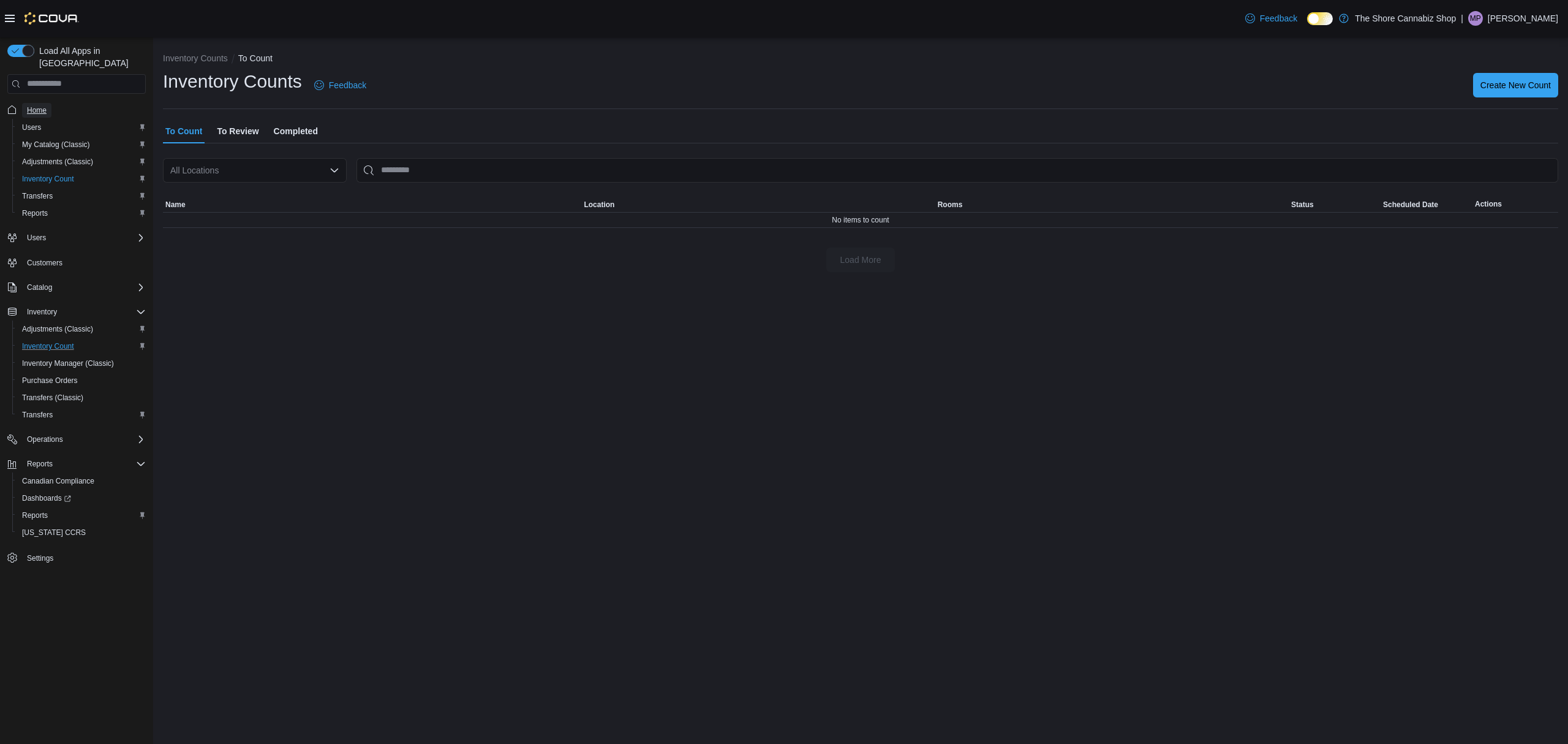
click at [32, 105] on span "Home" at bounding box center [36, 110] width 20 height 9
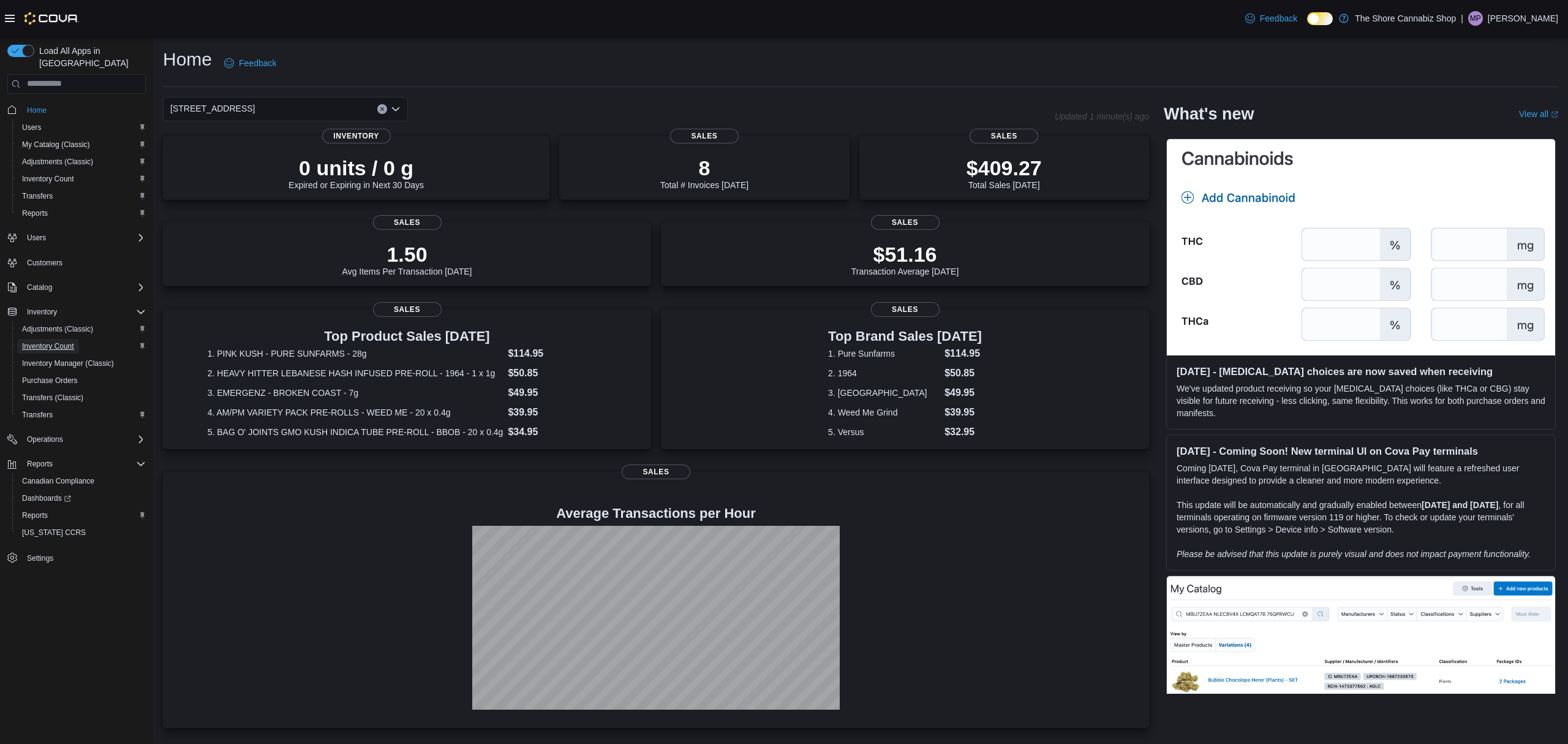
click at [46, 341] on span "Inventory Count" at bounding box center [47, 345] width 52 height 9
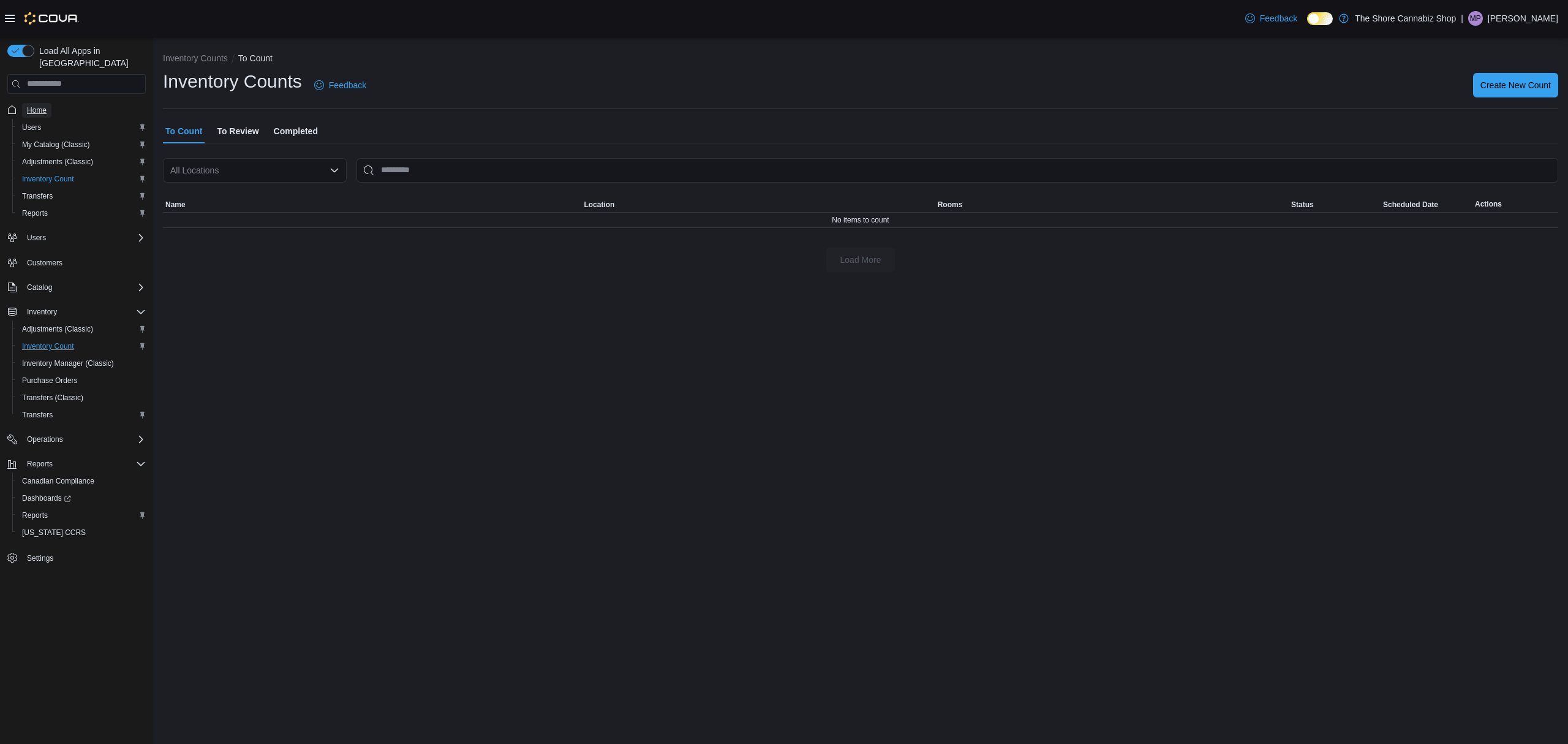
click at [42, 105] on span "Home" at bounding box center [36, 110] width 20 height 9
